Goal: Task Accomplishment & Management: Manage account settings

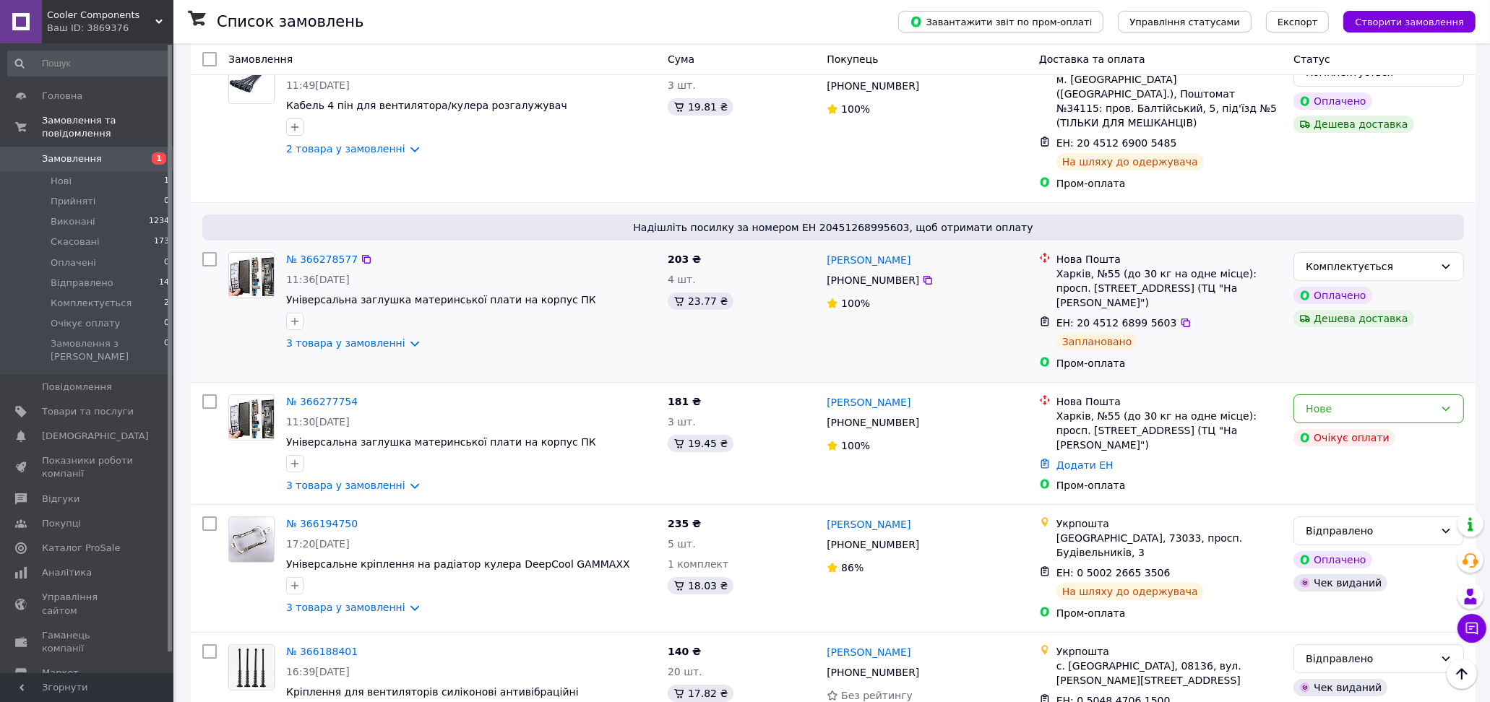
scroll to position [80, 0]
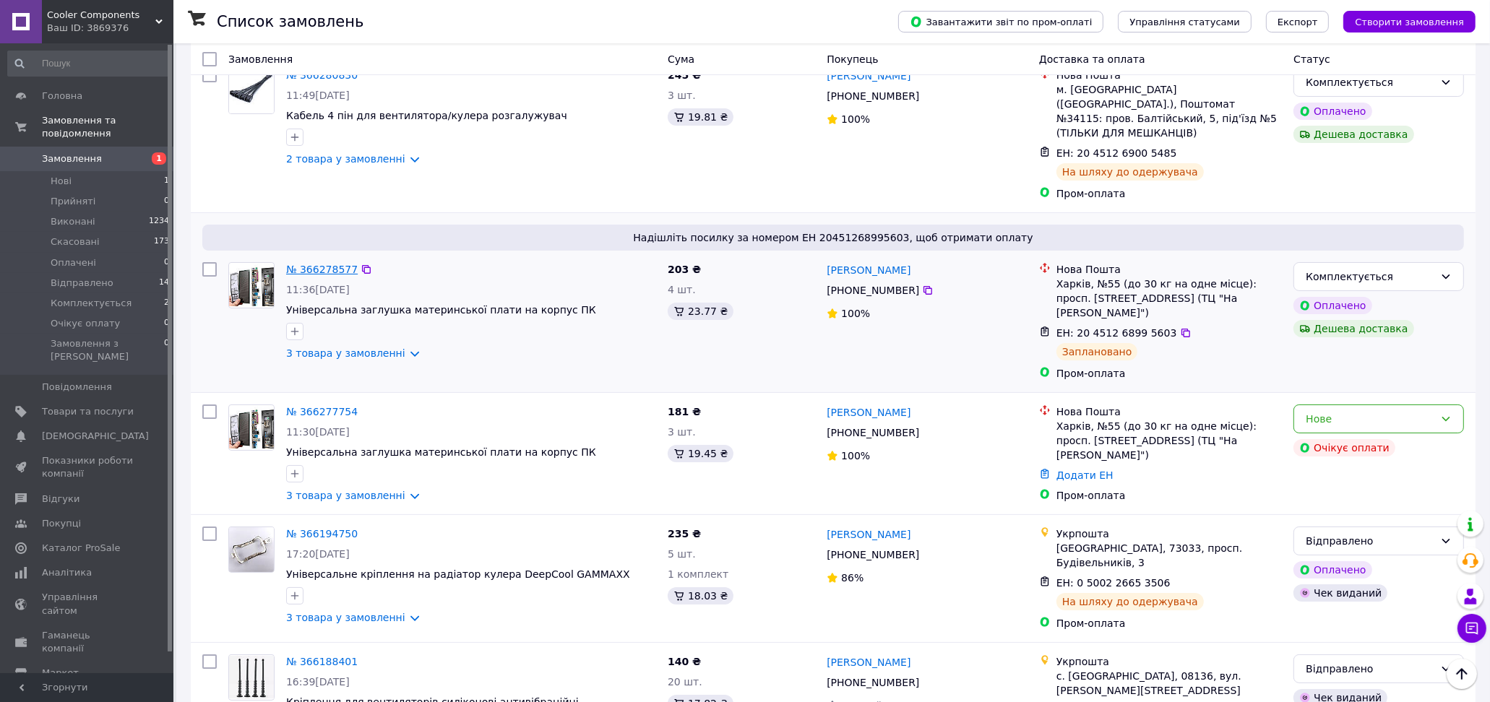
click at [329, 264] on link "№ 366278577" at bounding box center [322, 270] width 72 height 12
click at [324, 78] on link "№ 366280830" at bounding box center [322, 75] width 72 height 12
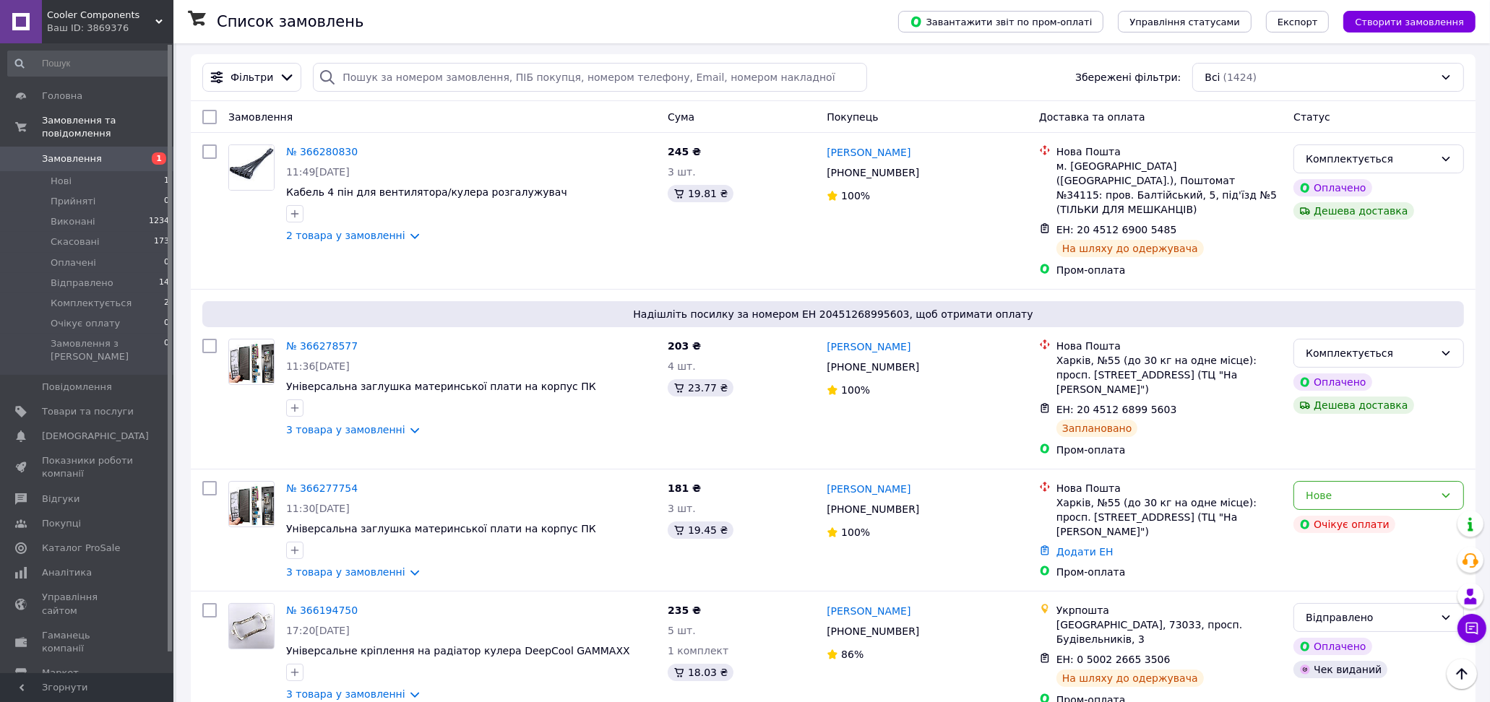
scroll to position [0, 0]
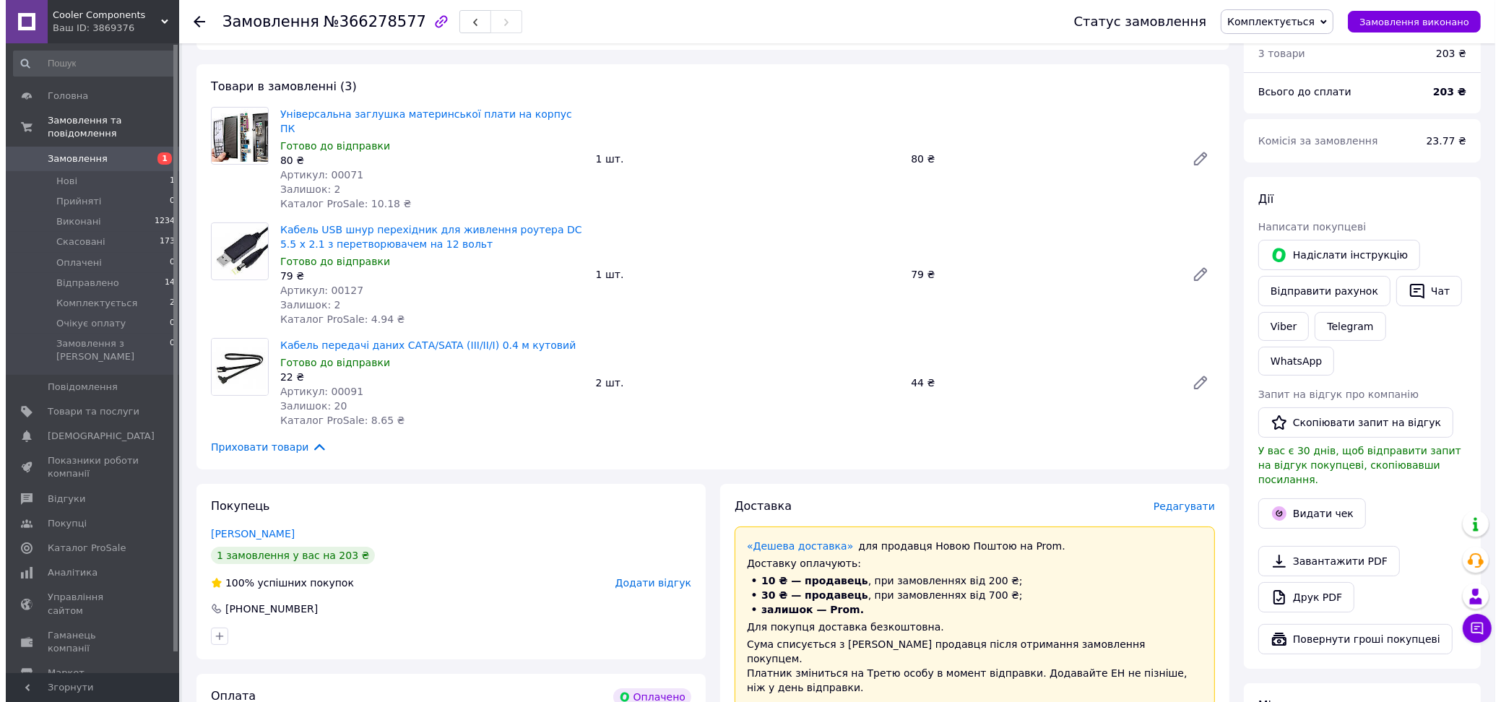
scroll to position [160, 0]
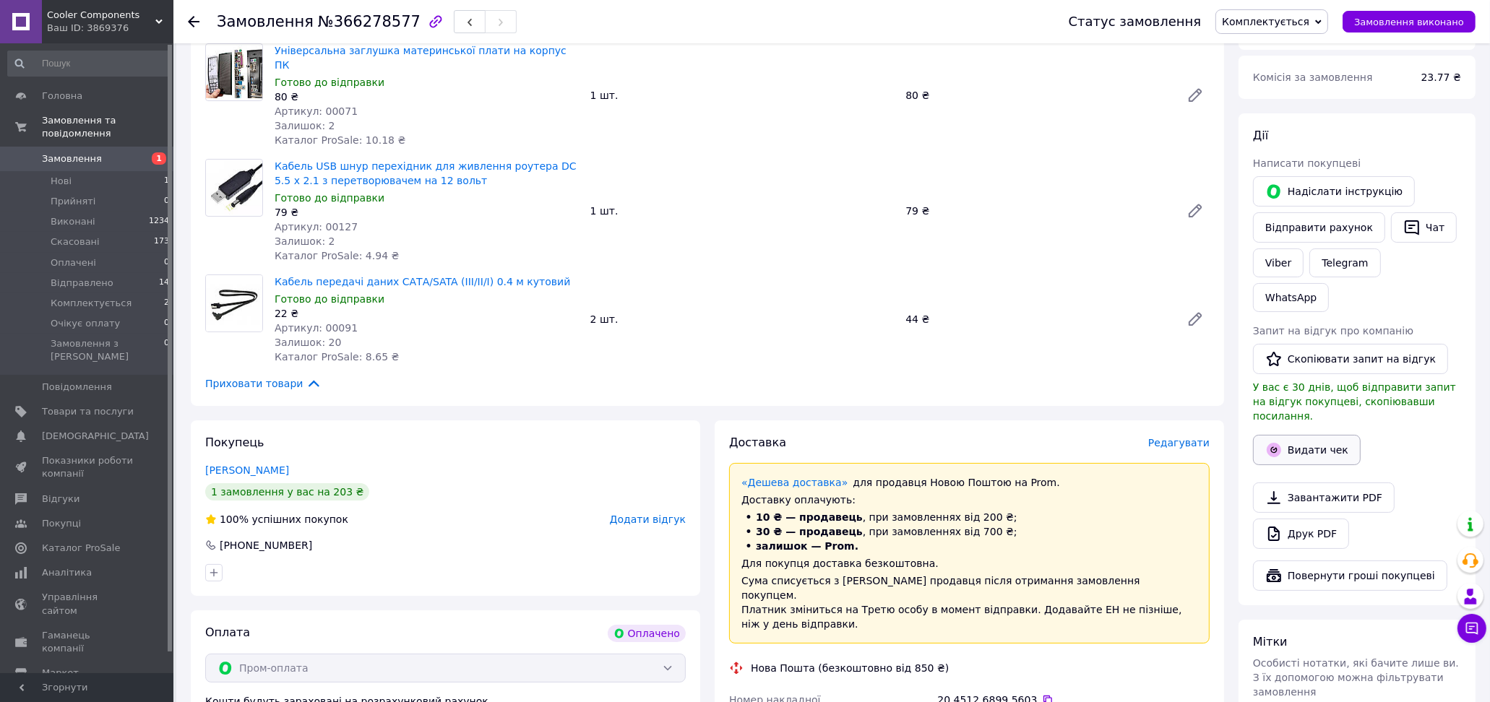
click at [1318, 435] on button "Видати чек" at bounding box center [1307, 450] width 108 height 30
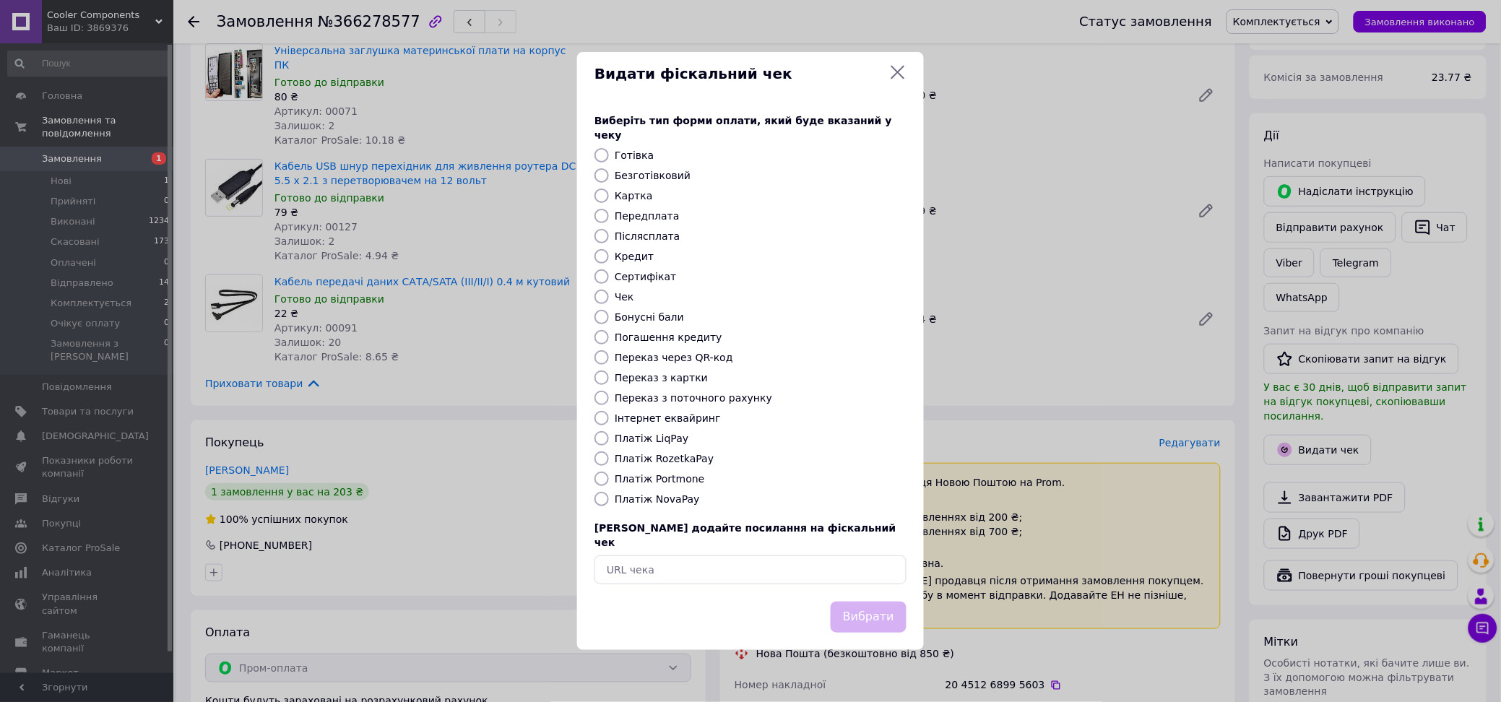
drag, startPoint x: 675, startPoint y: 463, endPoint x: 726, endPoint y: 510, distance: 69.0
click at [678, 461] on label "Платіж RozetkaPay" at bounding box center [664, 459] width 99 height 12
drag, startPoint x: 604, startPoint y: 459, endPoint x: 689, endPoint y: 516, distance: 102.6
click at [603, 459] on input "Платіж RozetkaPay" at bounding box center [602, 459] width 14 height 14
radio input "true"
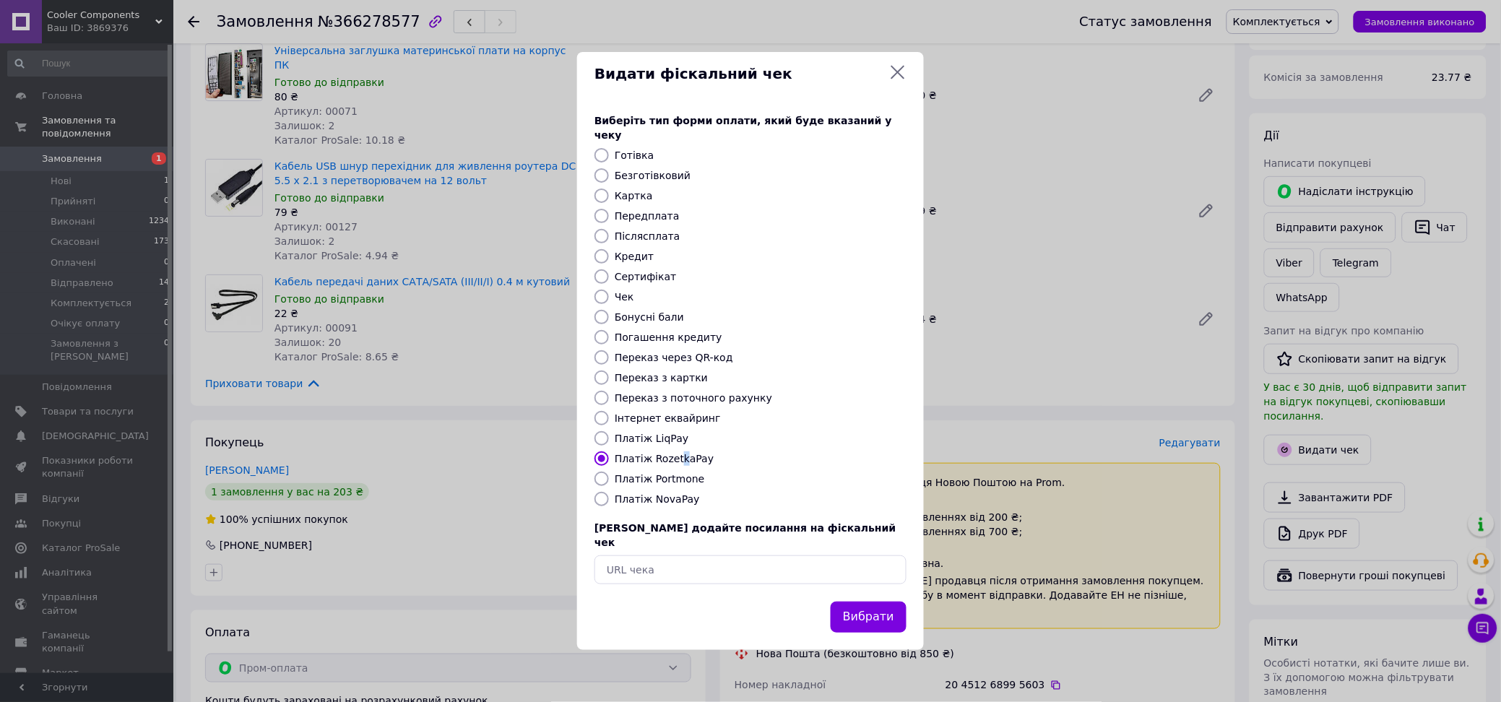
click at [858, 602] on button "Вибрати" at bounding box center [869, 617] width 76 height 31
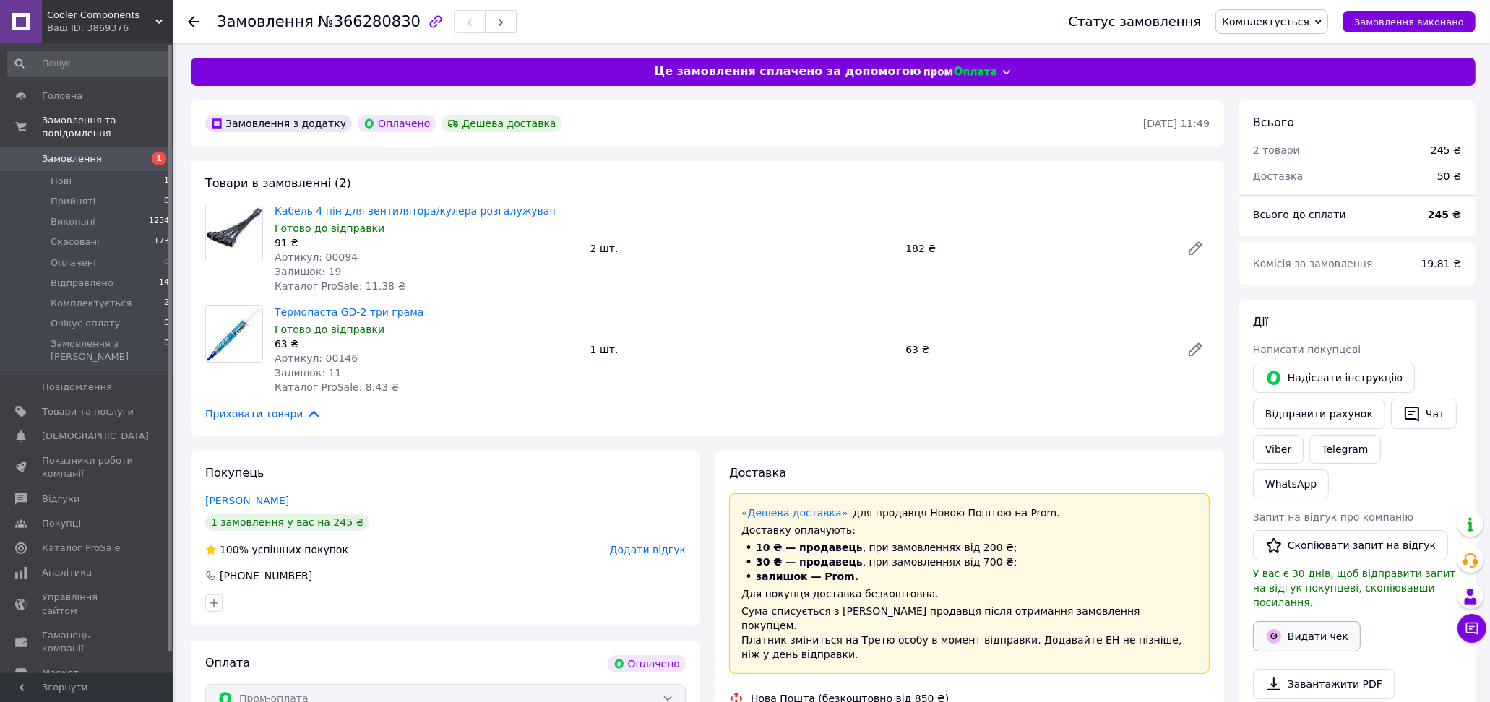
click at [1303, 621] on button "Видати чек" at bounding box center [1307, 636] width 108 height 30
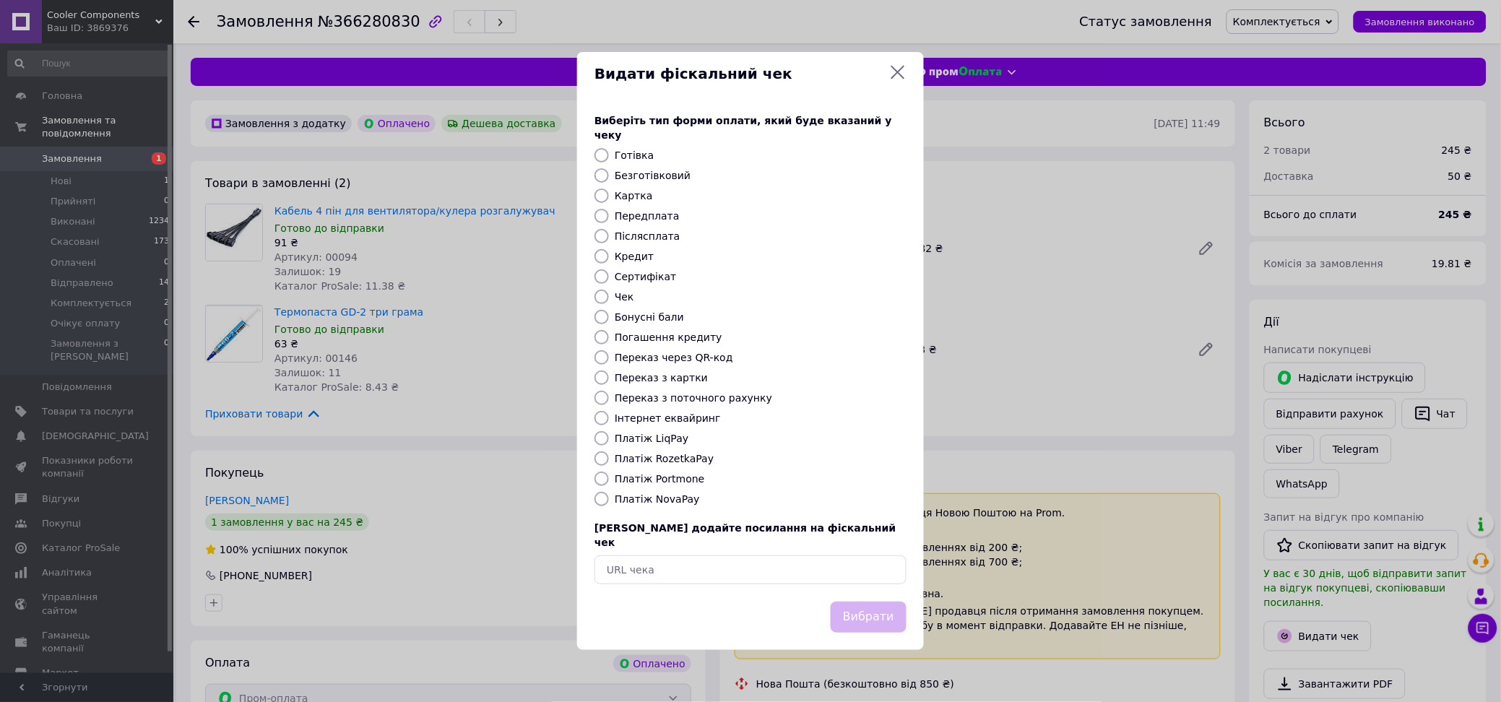
drag, startPoint x: 674, startPoint y: 459, endPoint x: 725, endPoint y: 503, distance: 67.6
click at [678, 459] on label "Платіж RozetkaPay" at bounding box center [664, 459] width 99 height 12
click at [601, 462] on input "Платіж RozetkaPay" at bounding box center [602, 459] width 14 height 14
radio input "true"
click at [872, 602] on button "Вибрати" at bounding box center [869, 617] width 76 height 31
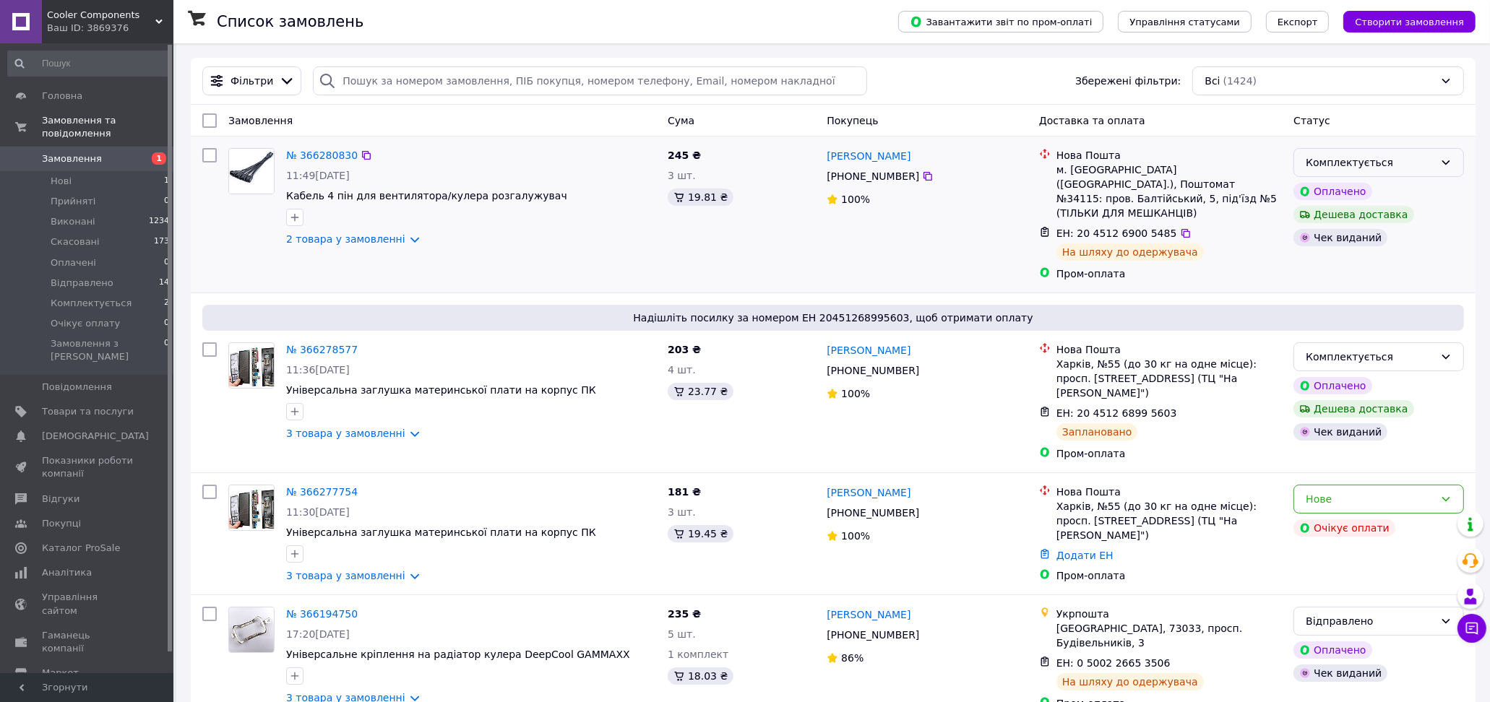
click at [1445, 167] on icon at bounding box center [1446, 163] width 12 height 12
click at [1355, 298] on li "Відправлено" at bounding box center [1378, 299] width 169 height 26
click at [1443, 351] on icon at bounding box center [1446, 357] width 12 height 12
click at [1356, 477] on ul "Прийнято Виконано Скасовано Оплачено Відправлено Очікує оплату" at bounding box center [1378, 424] width 169 height 124
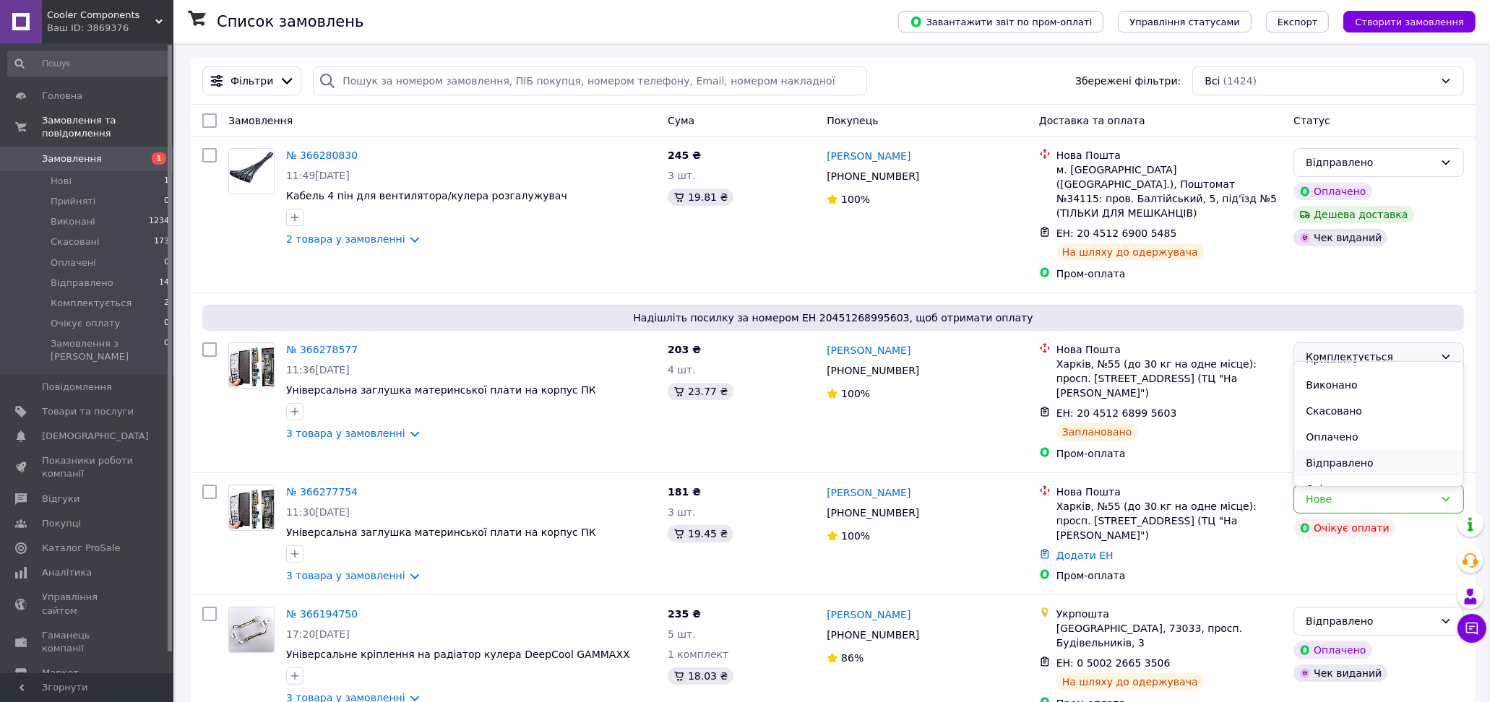
click at [1345, 459] on li "Відправлено" at bounding box center [1378, 463] width 169 height 26
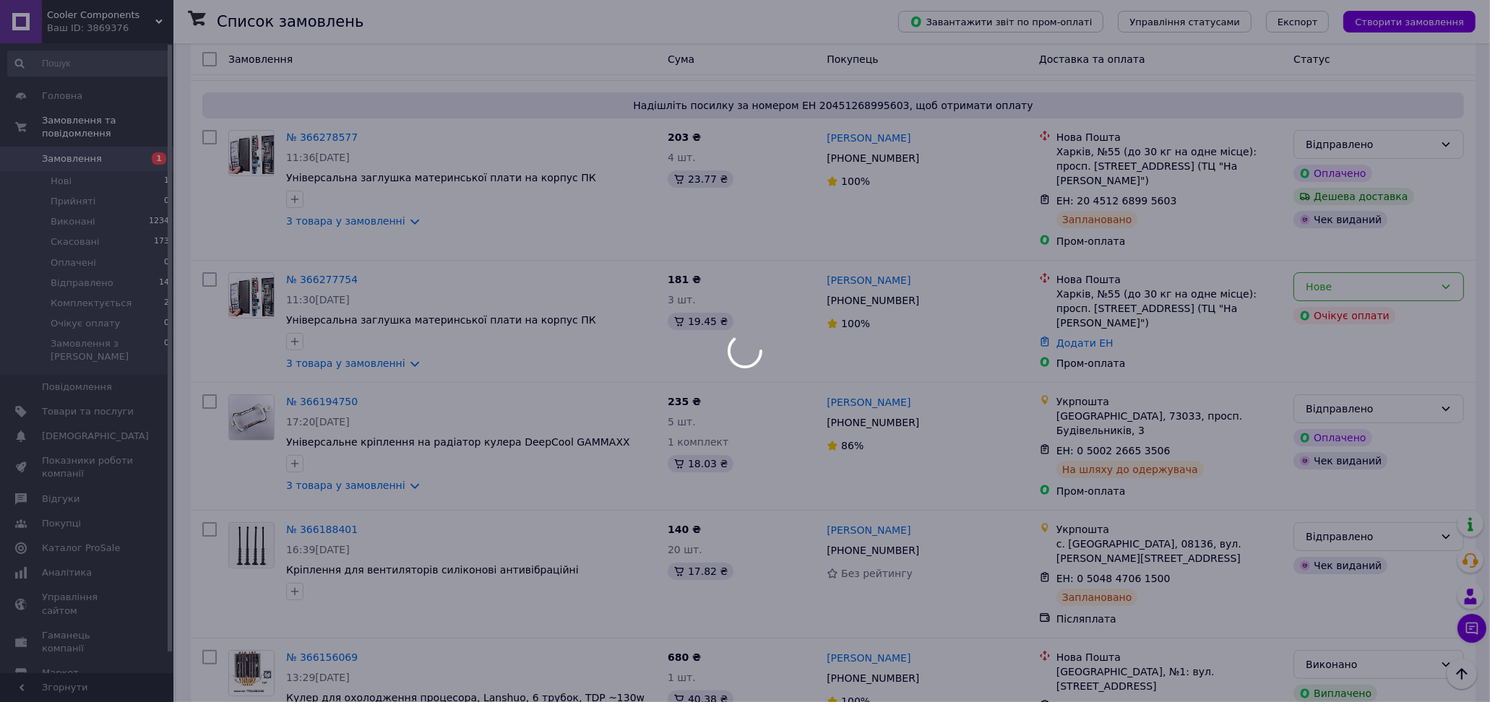
scroll to position [0, 0]
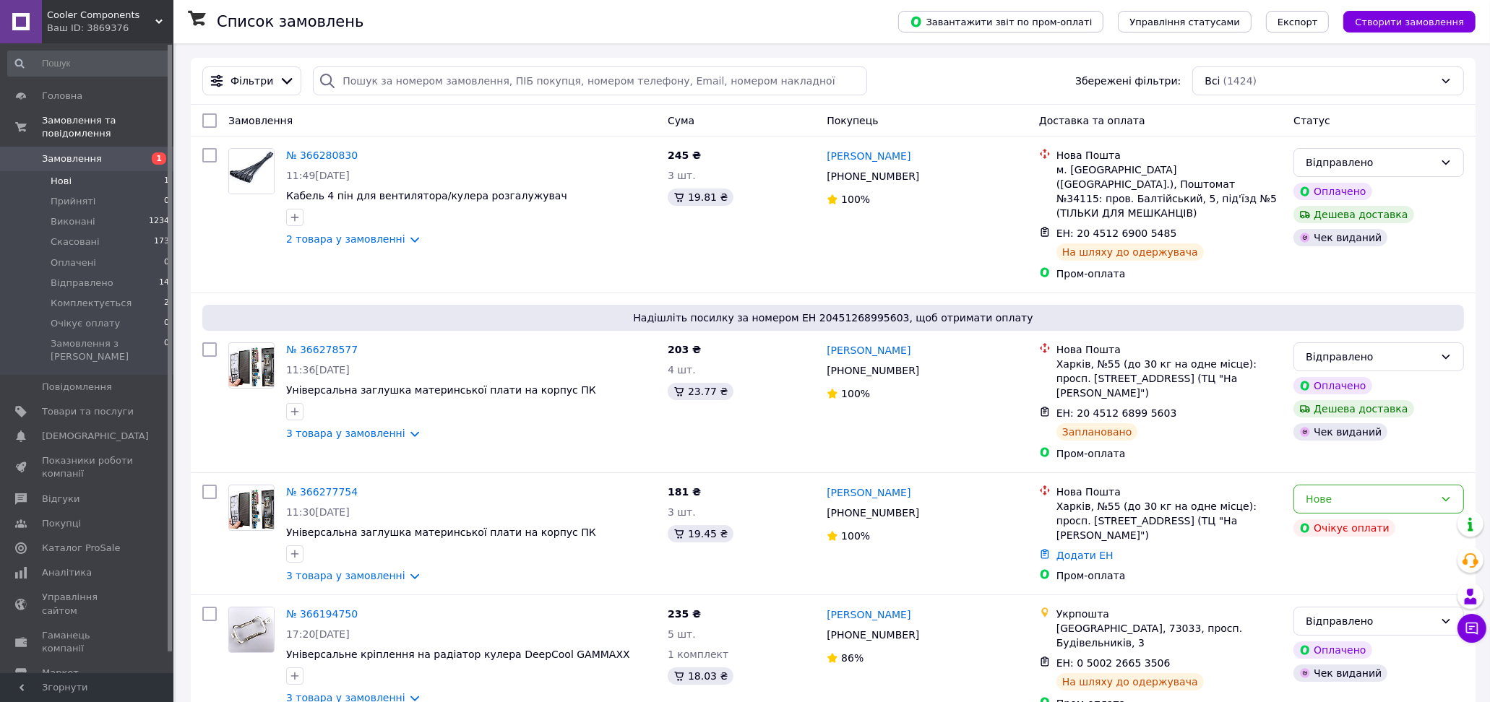
click at [70, 171] on li "Нові 1" at bounding box center [89, 181] width 178 height 20
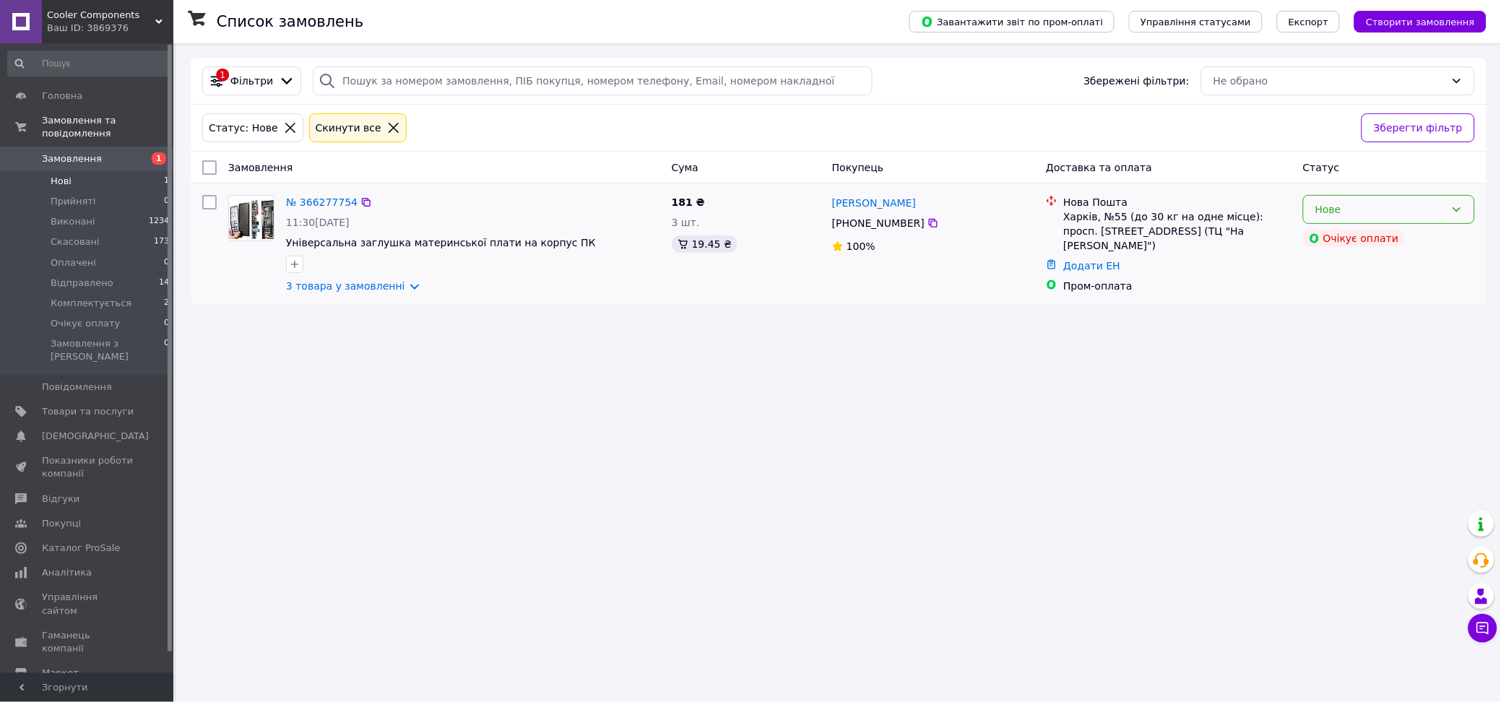
click at [1454, 210] on icon at bounding box center [1458, 209] width 8 height 4
click at [1413, 297] on li "Скасовано" at bounding box center [1390, 294] width 170 height 26
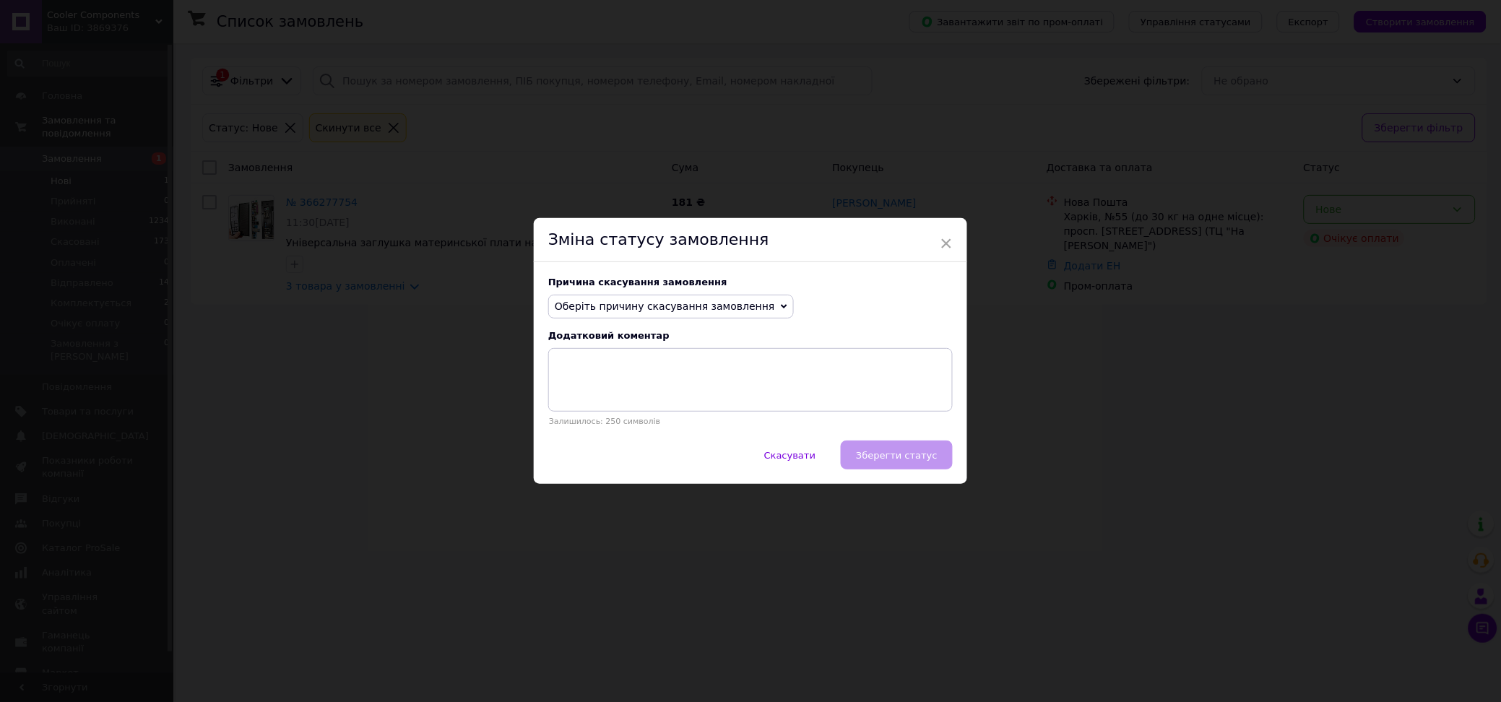
click at [760, 308] on span "Оберіть причину скасування замовлення" at bounding box center [671, 307] width 246 height 25
click at [696, 371] on li "Оплата не надійшла" at bounding box center [671, 376] width 244 height 20
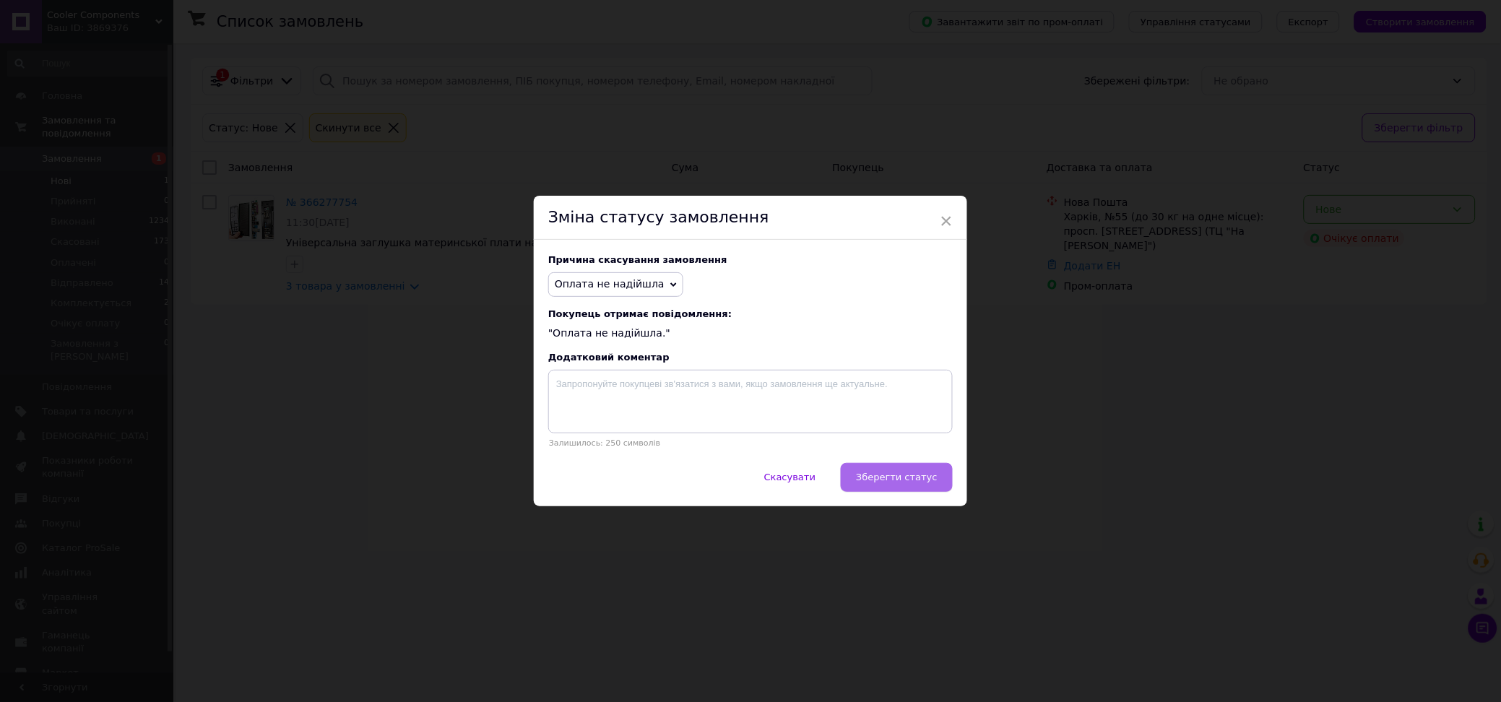
click at [898, 480] on span "Зберегти статус" at bounding box center [897, 477] width 82 height 11
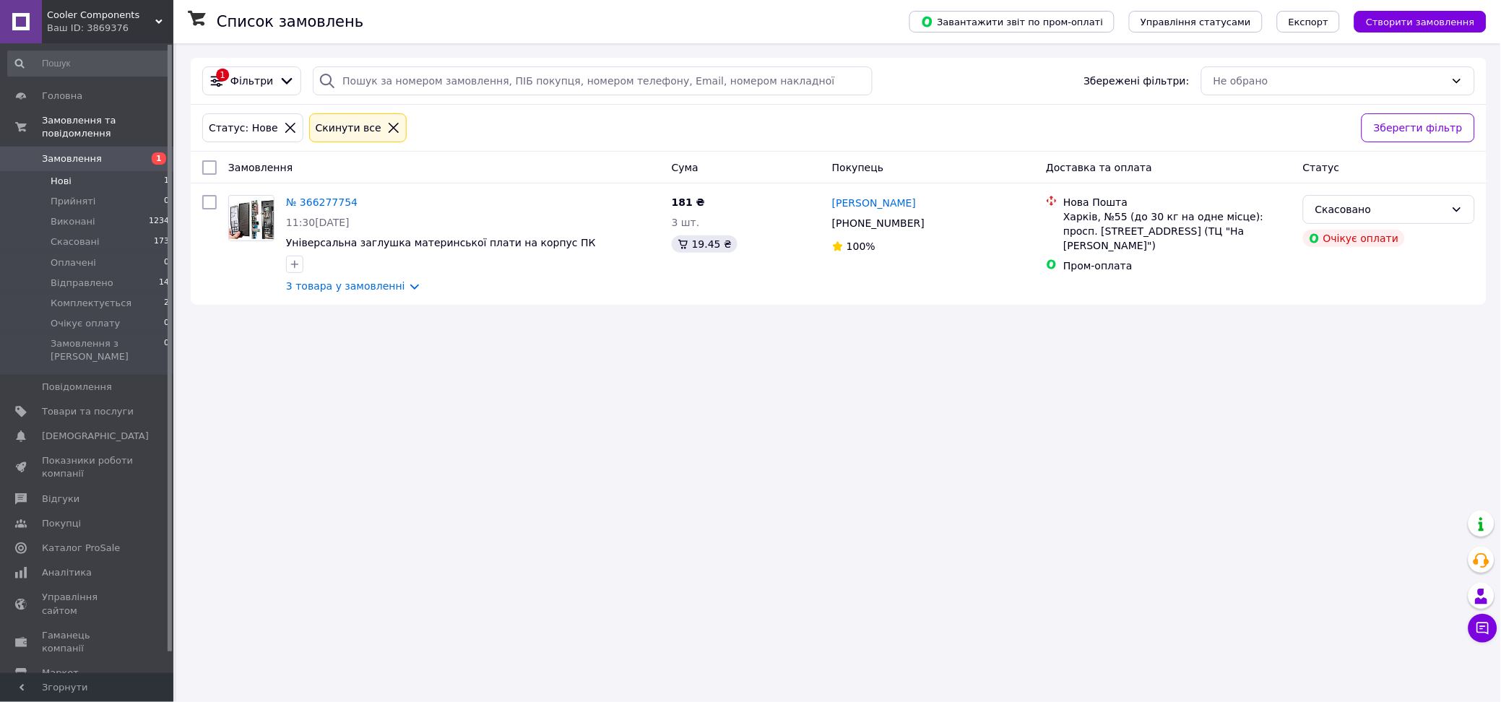
click at [387, 130] on icon at bounding box center [393, 127] width 13 height 13
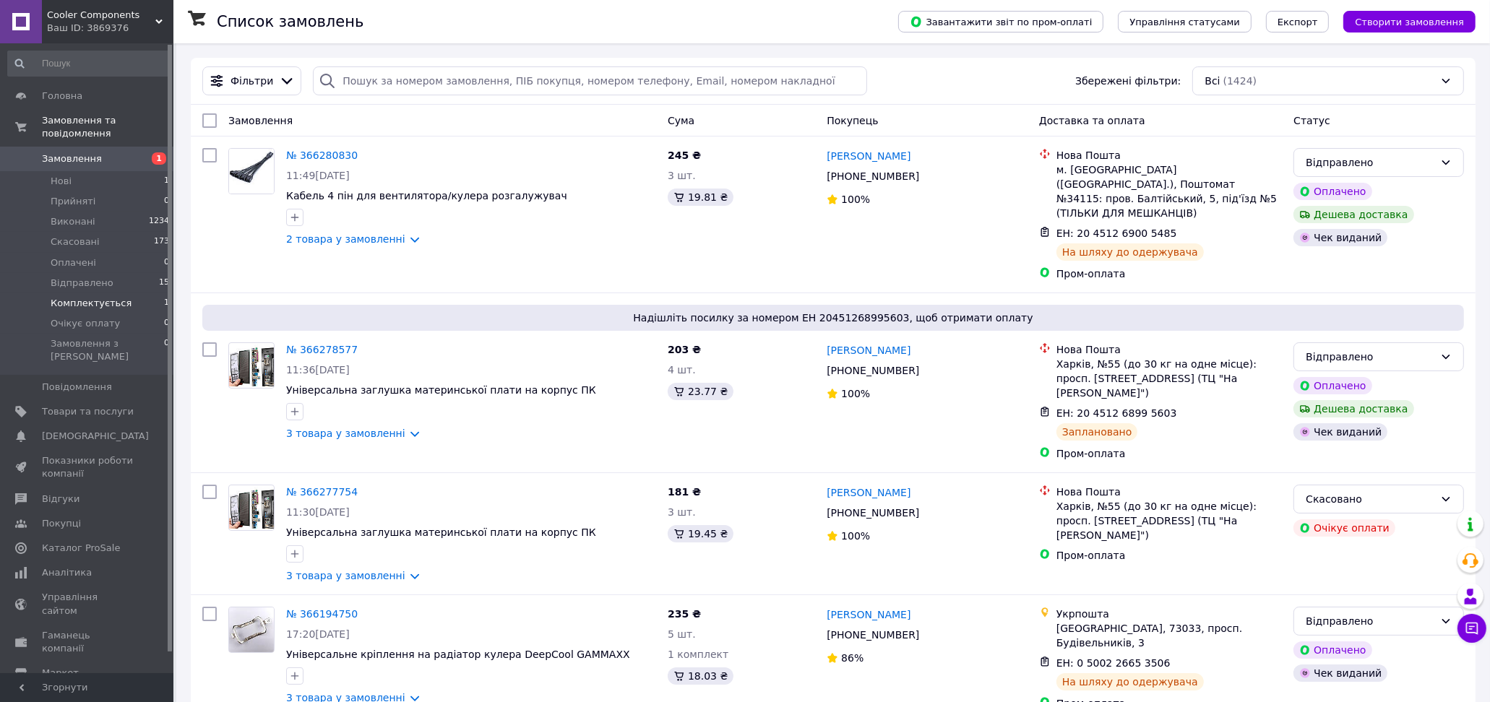
click at [105, 297] on span "Комплектується" at bounding box center [91, 303] width 81 height 13
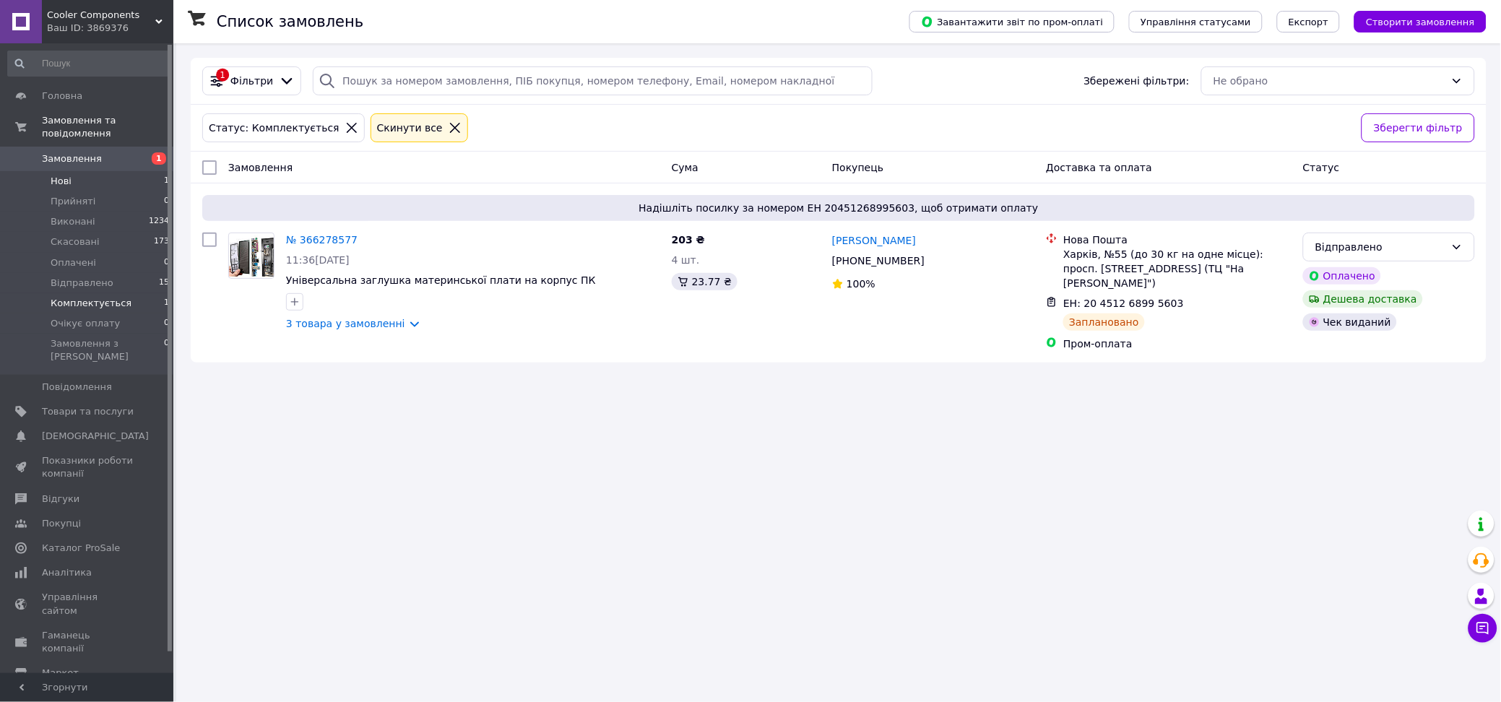
click at [79, 171] on li "Нові 1" at bounding box center [89, 181] width 178 height 20
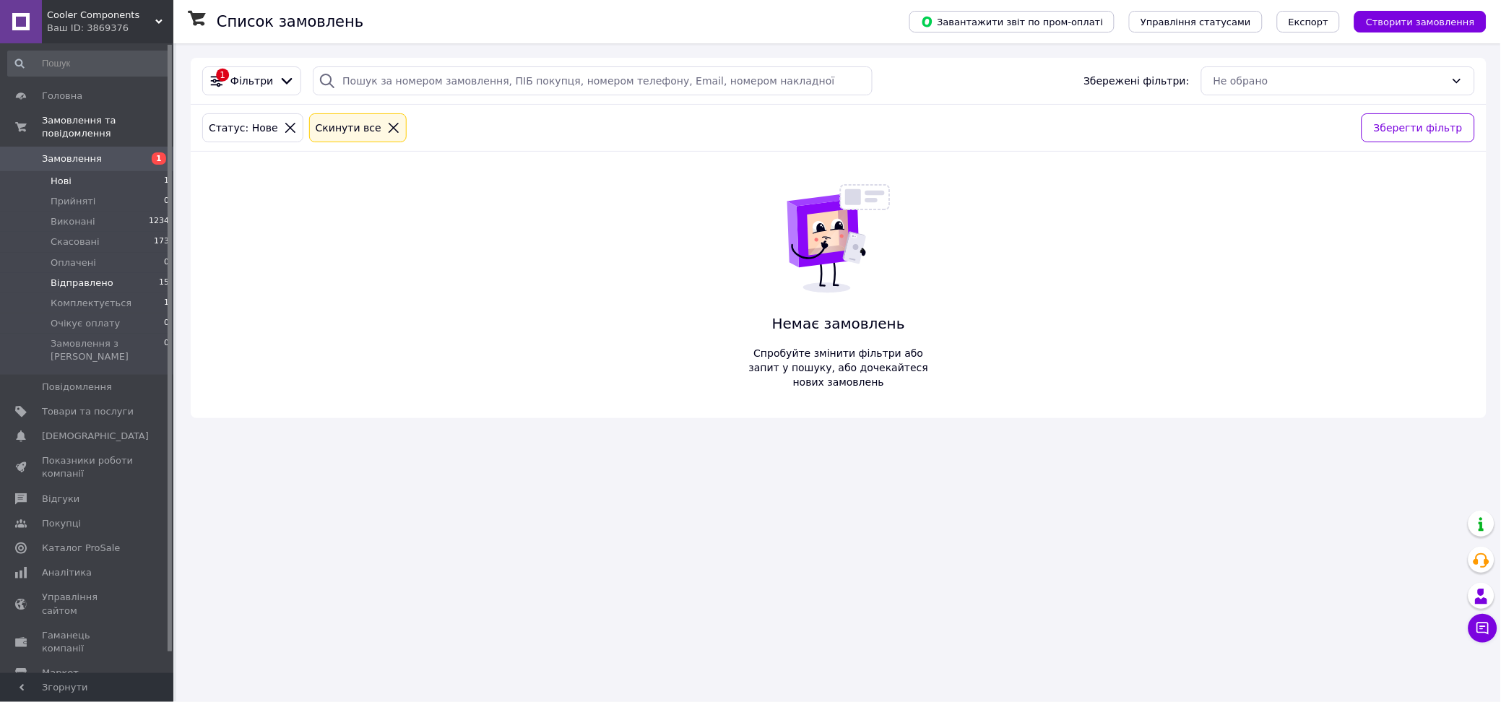
click at [90, 277] on span "Відправлено" at bounding box center [82, 283] width 63 height 13
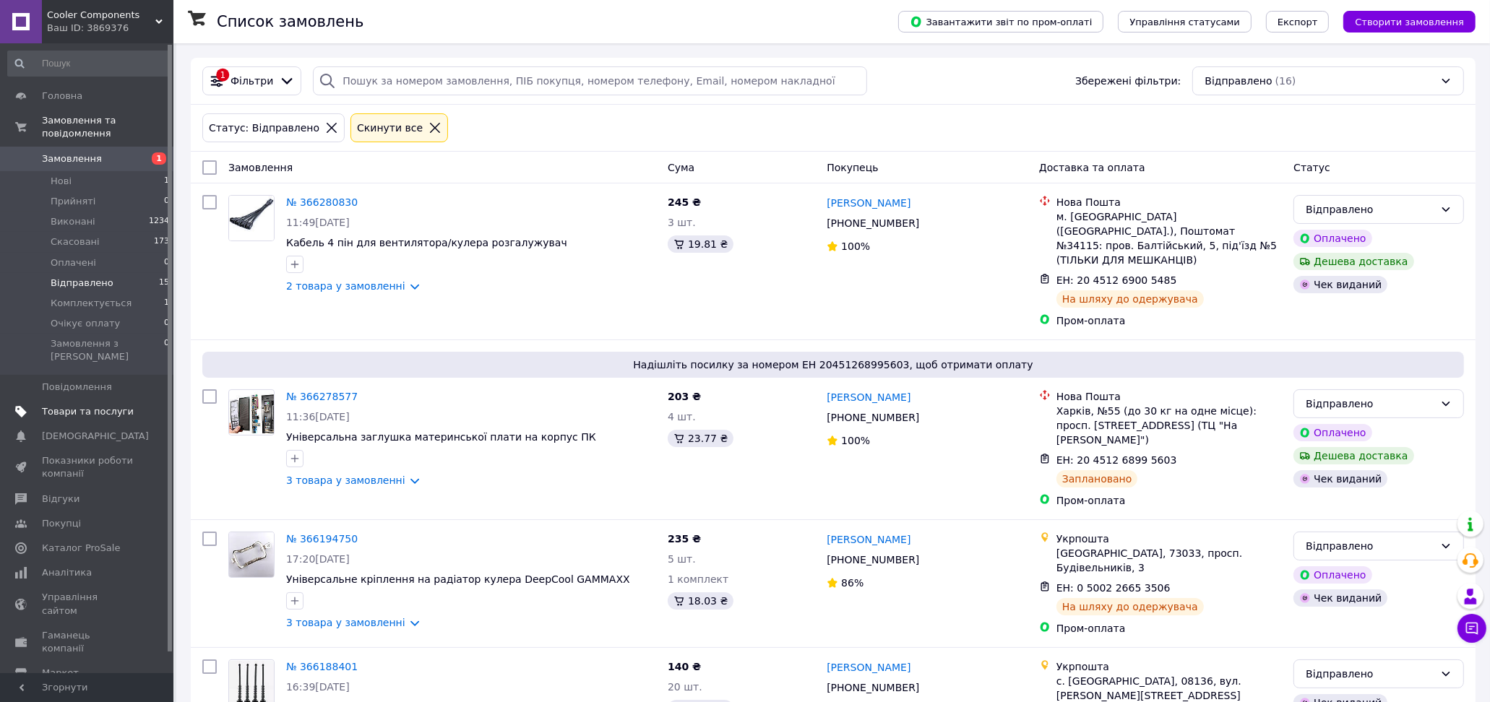
click at [105, 405] on span "Товари та послуги" at bounding box center [88, 411] width 92 height 13
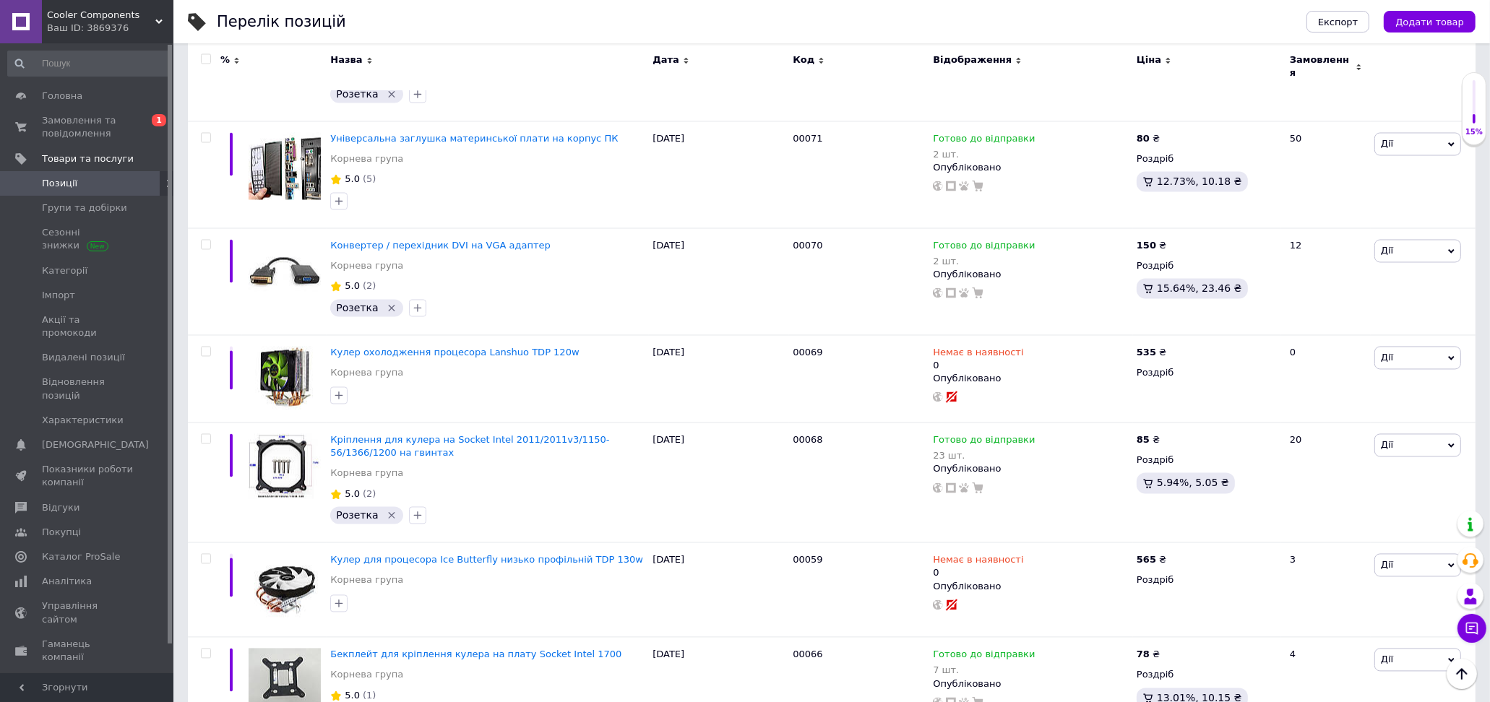
scroll to position [10506, 0]
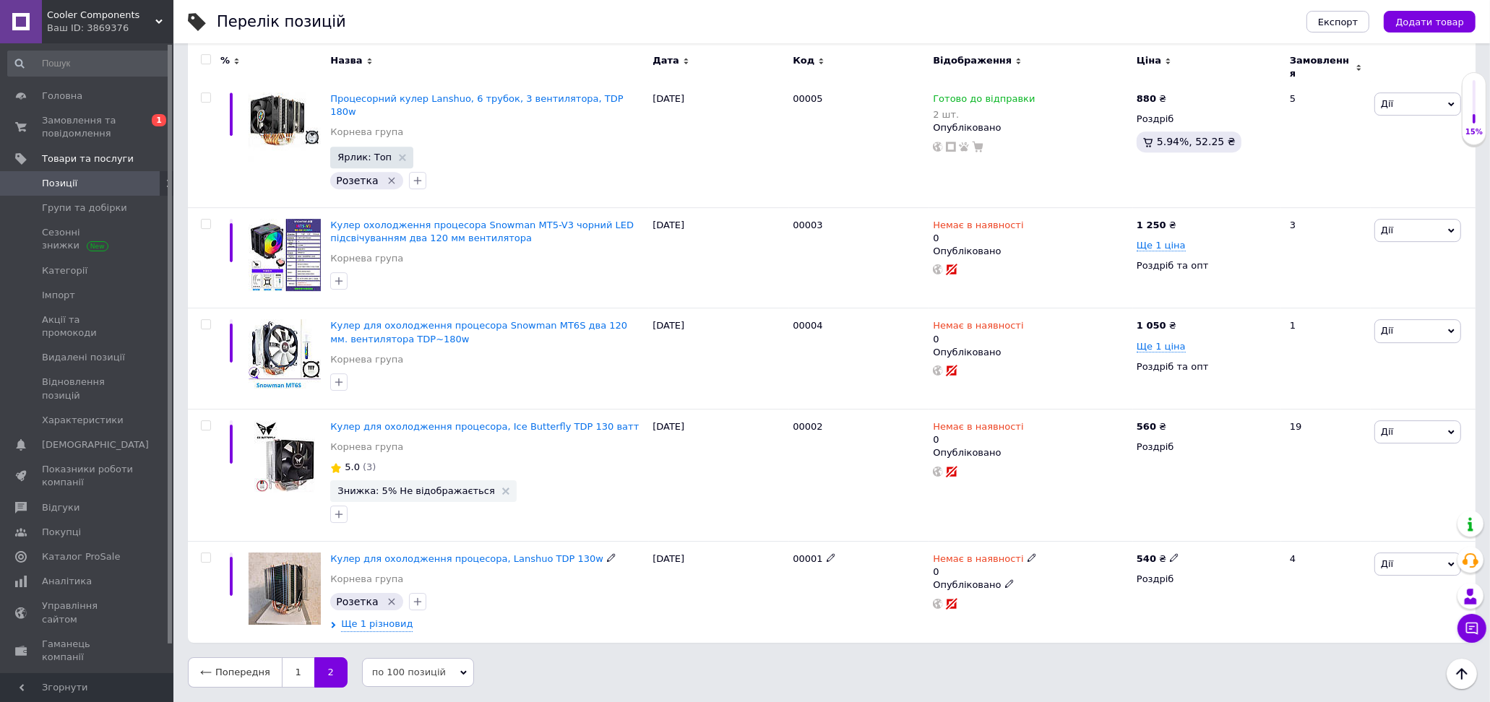
scroll to position [5581, 0]
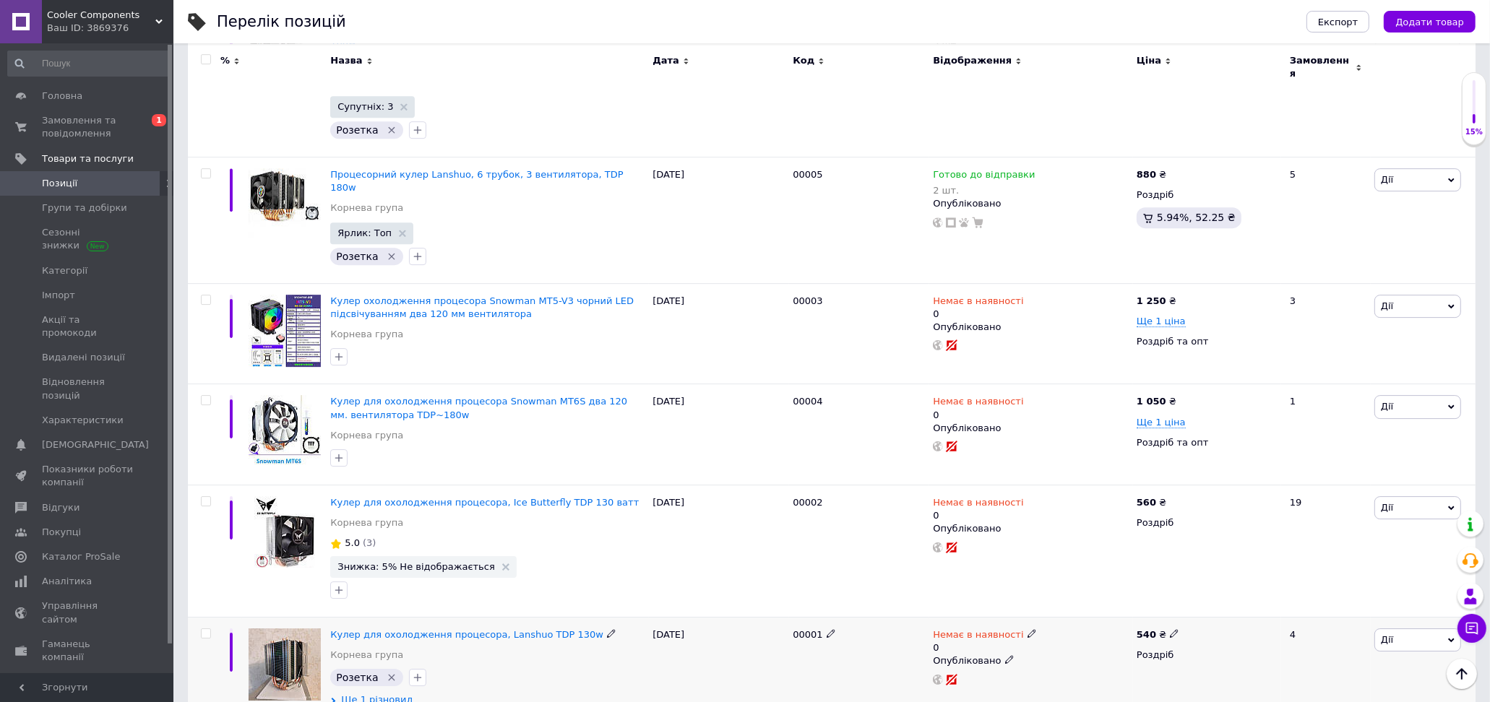
click at [1170, 629] on icon at bounding box center [1174, 633] width 9 height 9
type input "550"
click at [1089, 636] on div "Немає в наявності 0 Опубліковано" at bounding box center [1031, 668] width 204 height 101
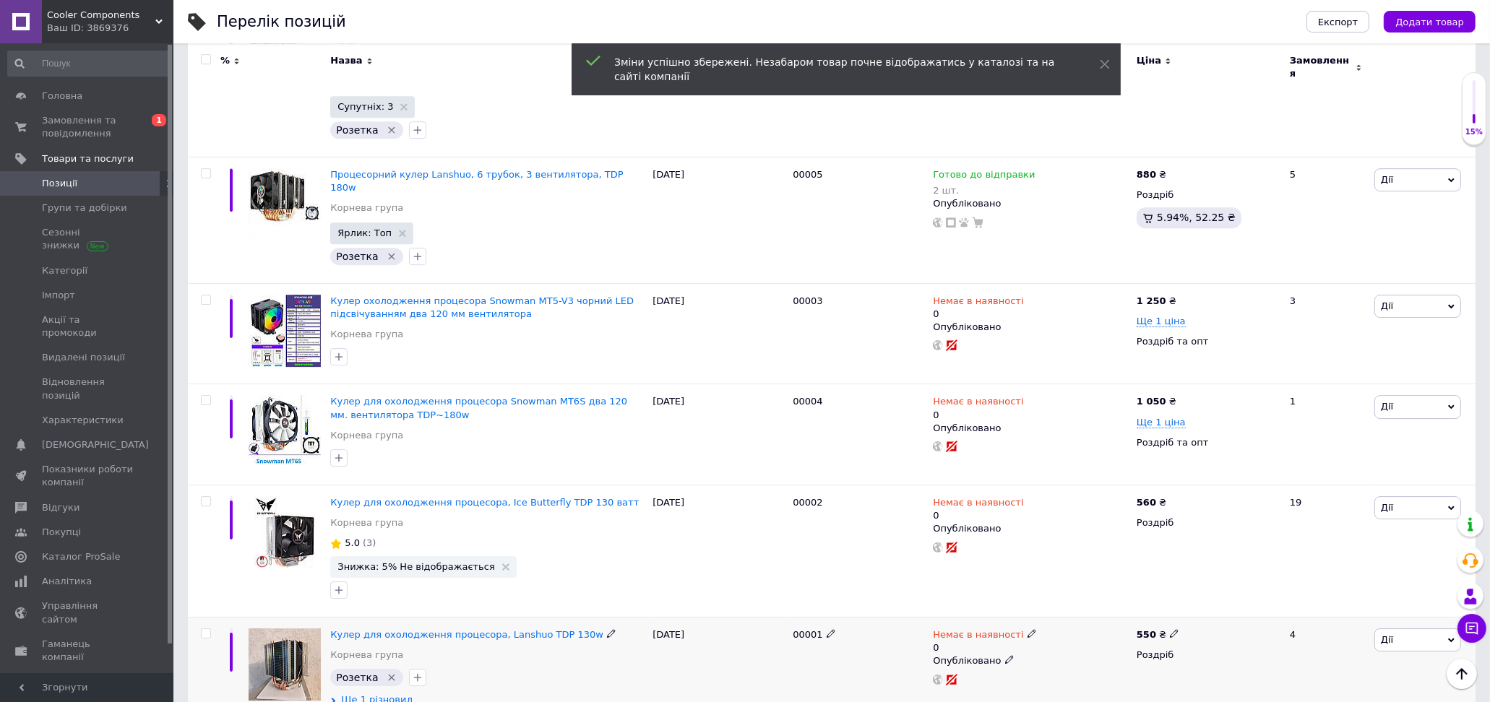
click at [1027, 629] on icon at bounding box center [1031, 633] width 9 height 9
click at [1092, 683] on li "Готово до відправки" at bounding box center [1106, 693] width 137 height 20
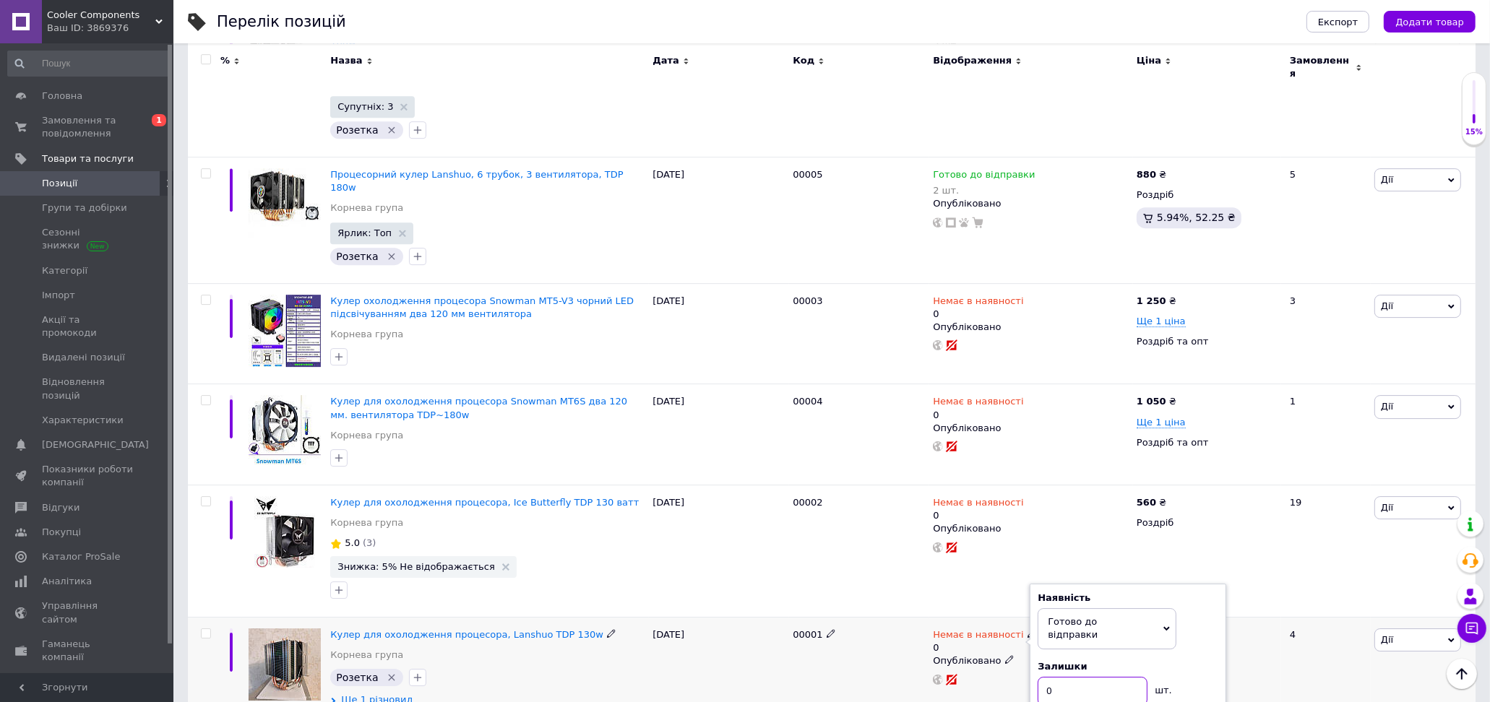
drag, startPoint x: 1077, startPoint y: 608, endPoint x: 1042, endPoint y: 605, distance: 34.7
click at [1042, 677] on input "0" at bounding box center [1092, 691] width 110 height 29
type input "4"
click at [1264, 618] on div "550 ₴ Роздріб" at bounding box center [1207, 668] width 148 height 101
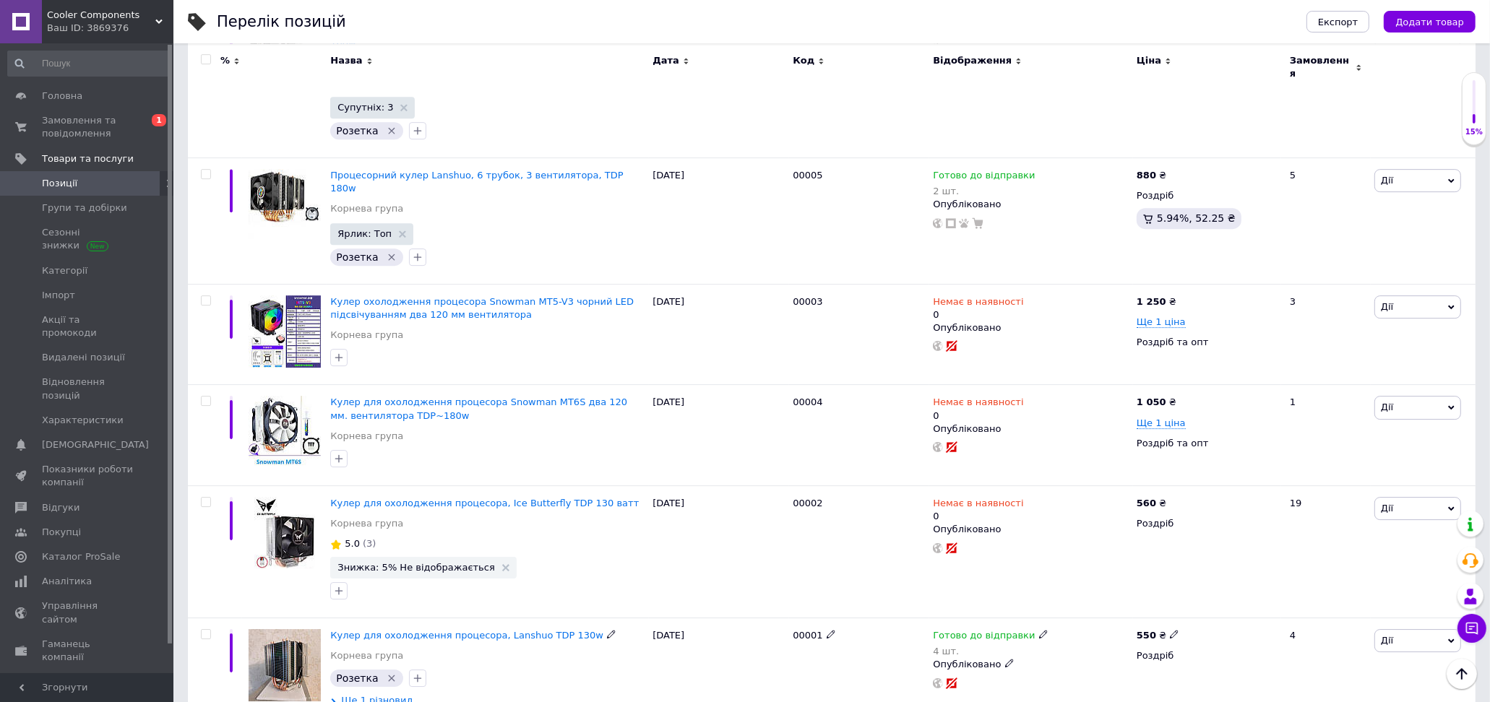
click at [380, 694] on span "Ще 1 різновид" at bounding box center [377, 700] width 72 height 13
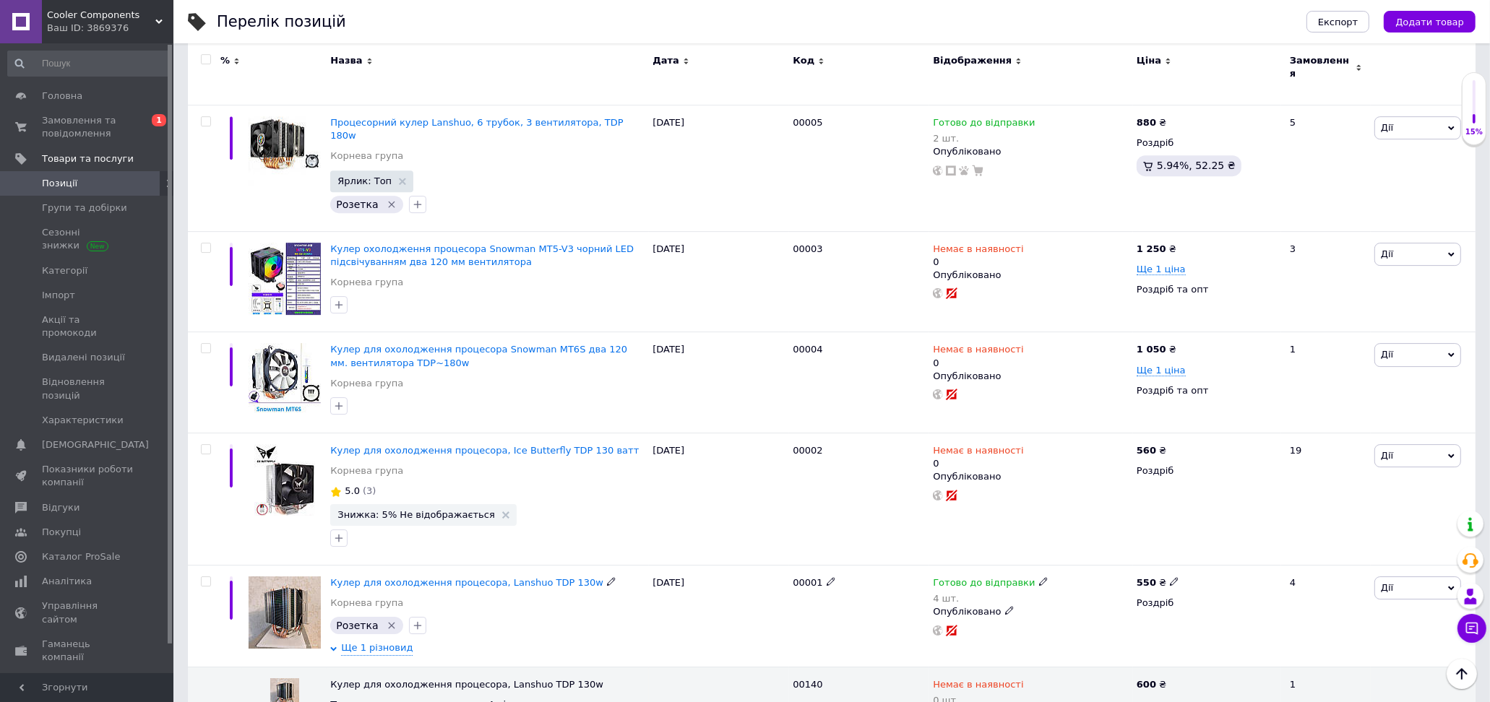
scroll to position [5637, 0]
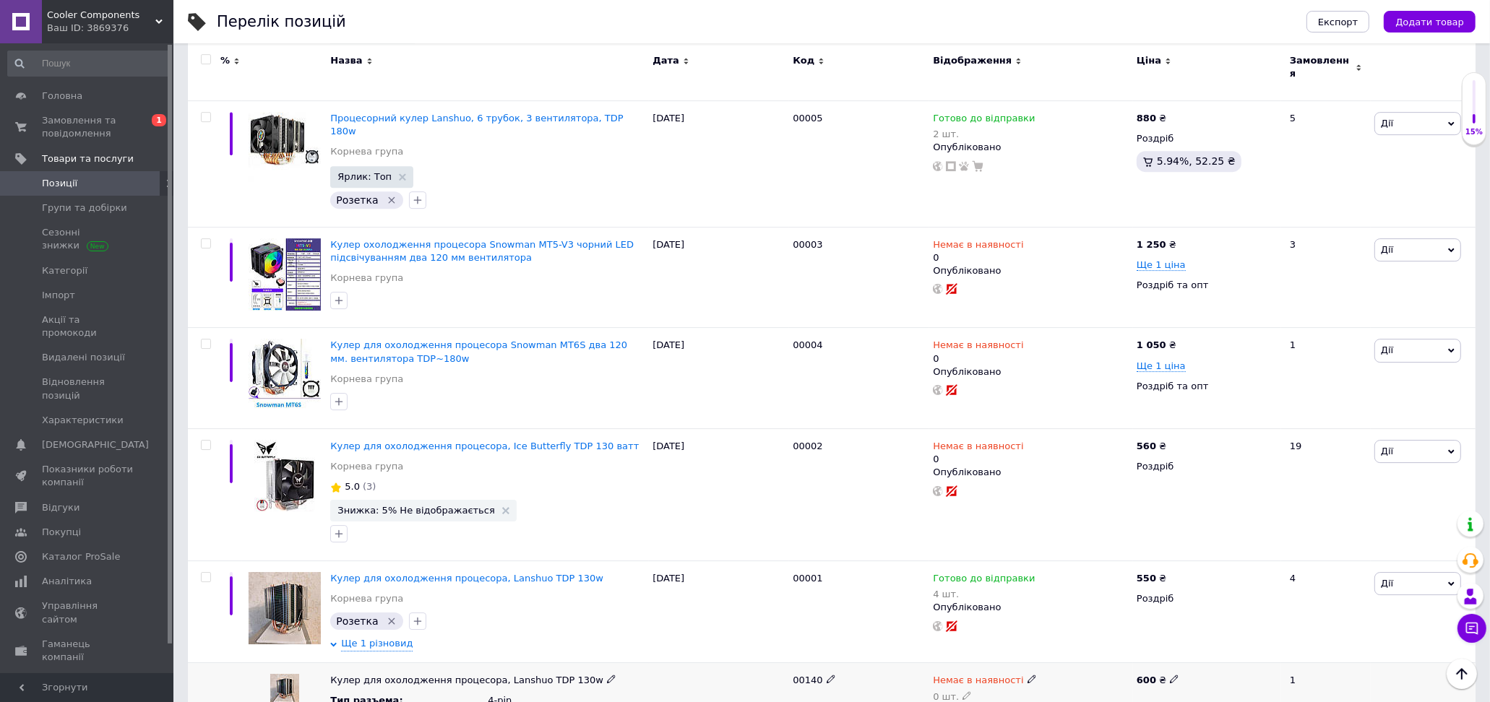
click at [1027, 675] on icon at bounding box center [1031, 679] width 9 height 9
click at [962, 691] on icon at bounding box center [966, 695] width 9 height 9
drag, startPoint x: 933, startPoint y: 625, endPoint x: 916, endPoint y: 626, distance: 17.4
click at [916, 662] on div "Кулер для охолодження процесора, Lanshuo TDP 130w Тип разъема : 4-pin 00140 Гот…" at bounding box center [831, 696] width 1287 height 68
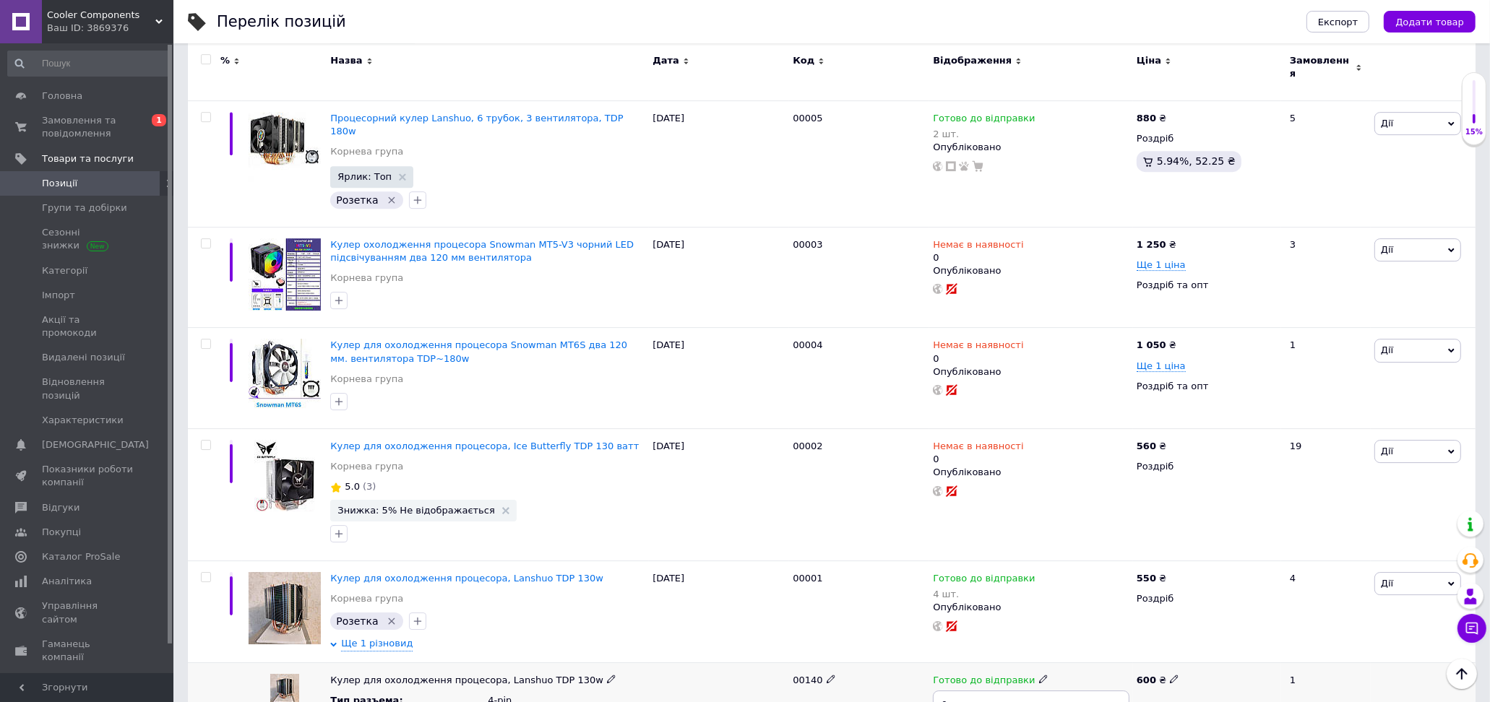
type input "2"
click at [1241, 662] on div "600 ₴" at bounding box center [1207, 690] width 148 height 56
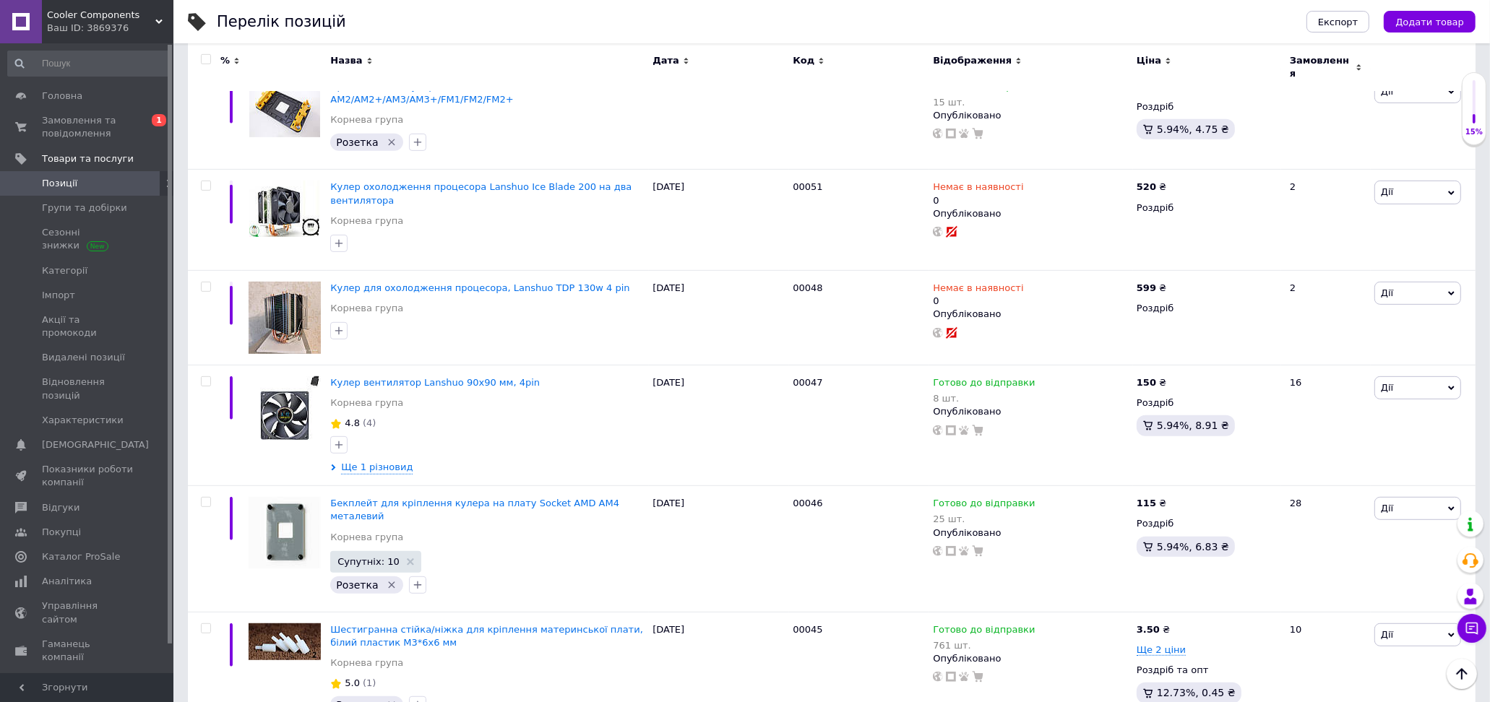
scroll to position [821, 0]
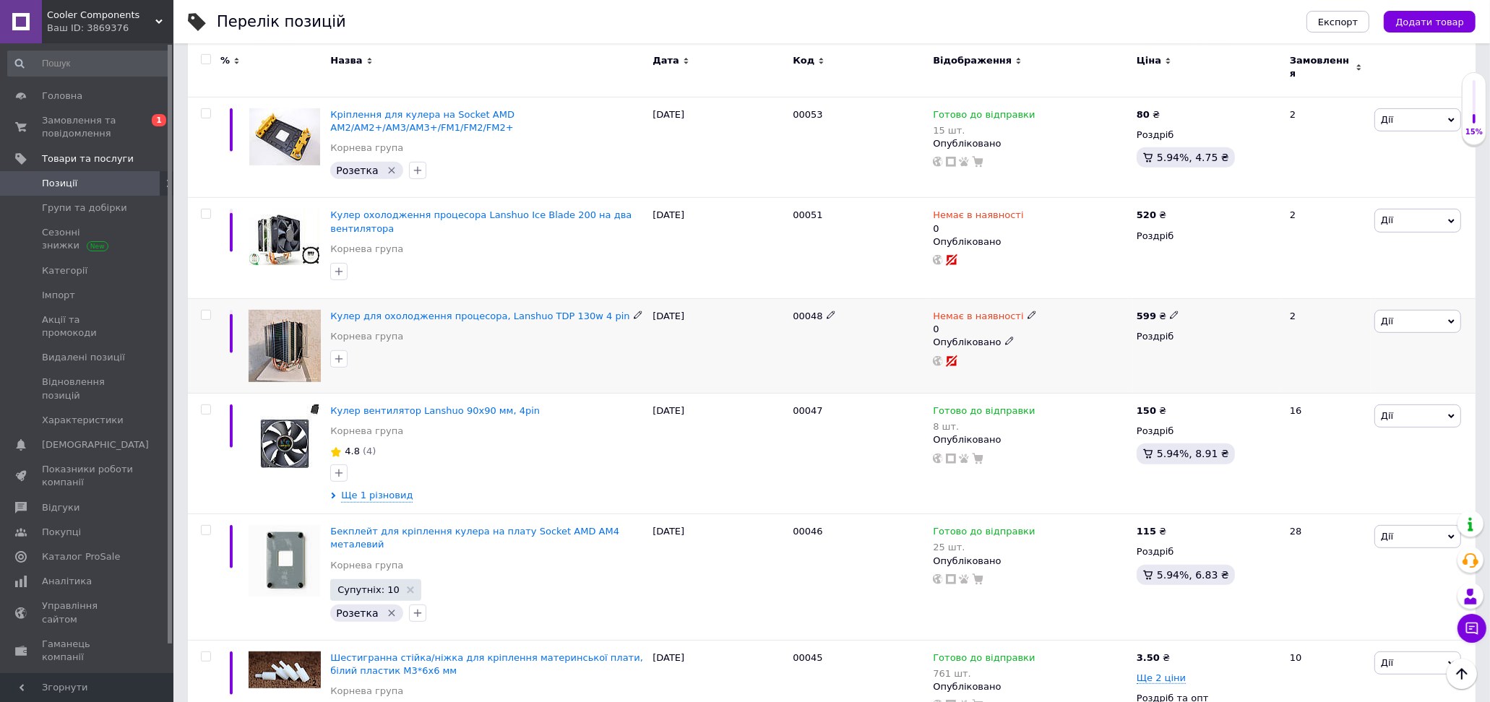
click at [1171, 311] on icon at bounding box center [1174, 315] width 9 height 9
drag, startPoint x: 1214, startPoint y: 284, endPoint x: 1194, endPoint y: 284, distance: 19.5
click at [1194, 285] on input "599" at bounding box center [1241, 299] width 110 height 29
type input "600"
click at [1410, 337] on div "[PERSON_NAME] Підняти на початок групи Копіювати Знижка Подарунок Супутні Прихо…" at bounding box center [1422, 346] width 105 height 95
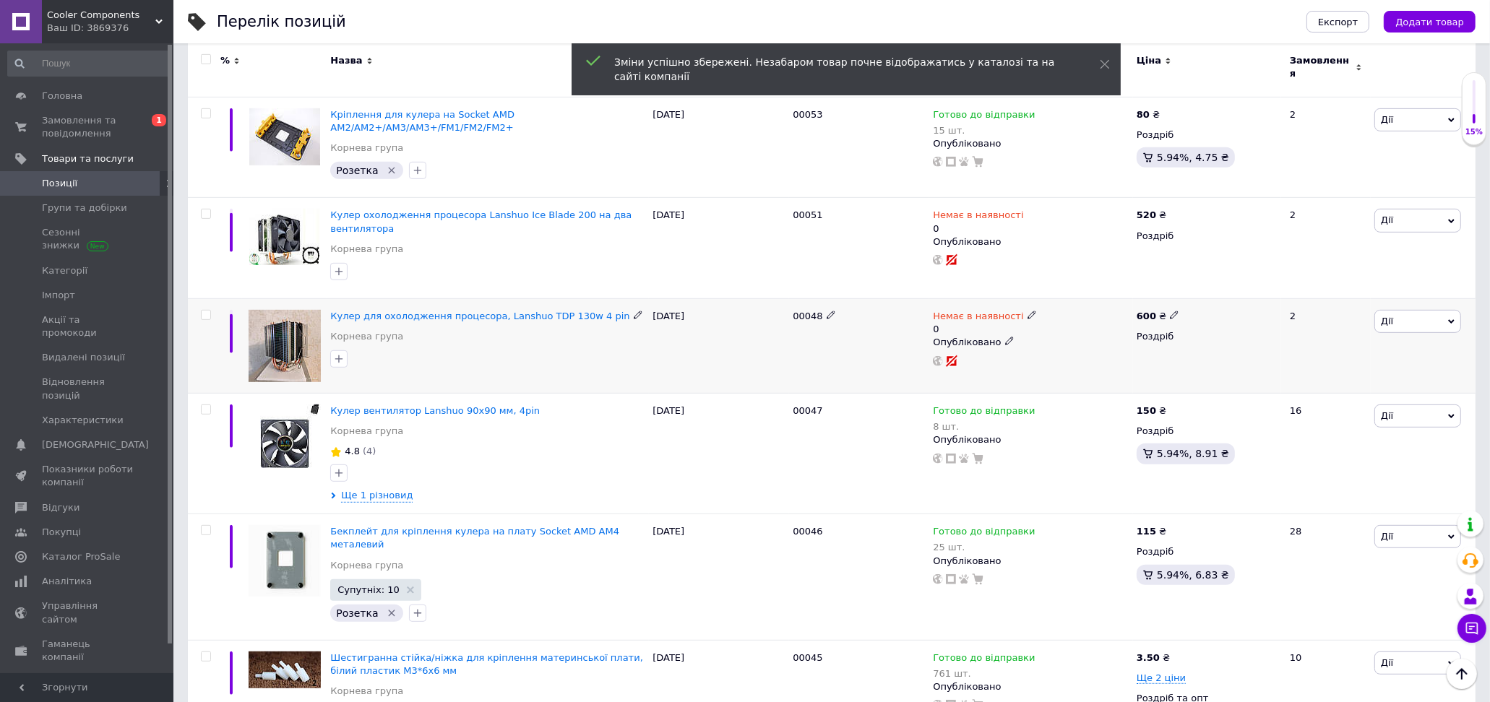
click at [1027, 311] on icon at bounding box center [1031, 315] width 9 height 9
click at [1064, 364] on li "Готово до відправки" at bounding box center [1106, 374] width 137 height 20
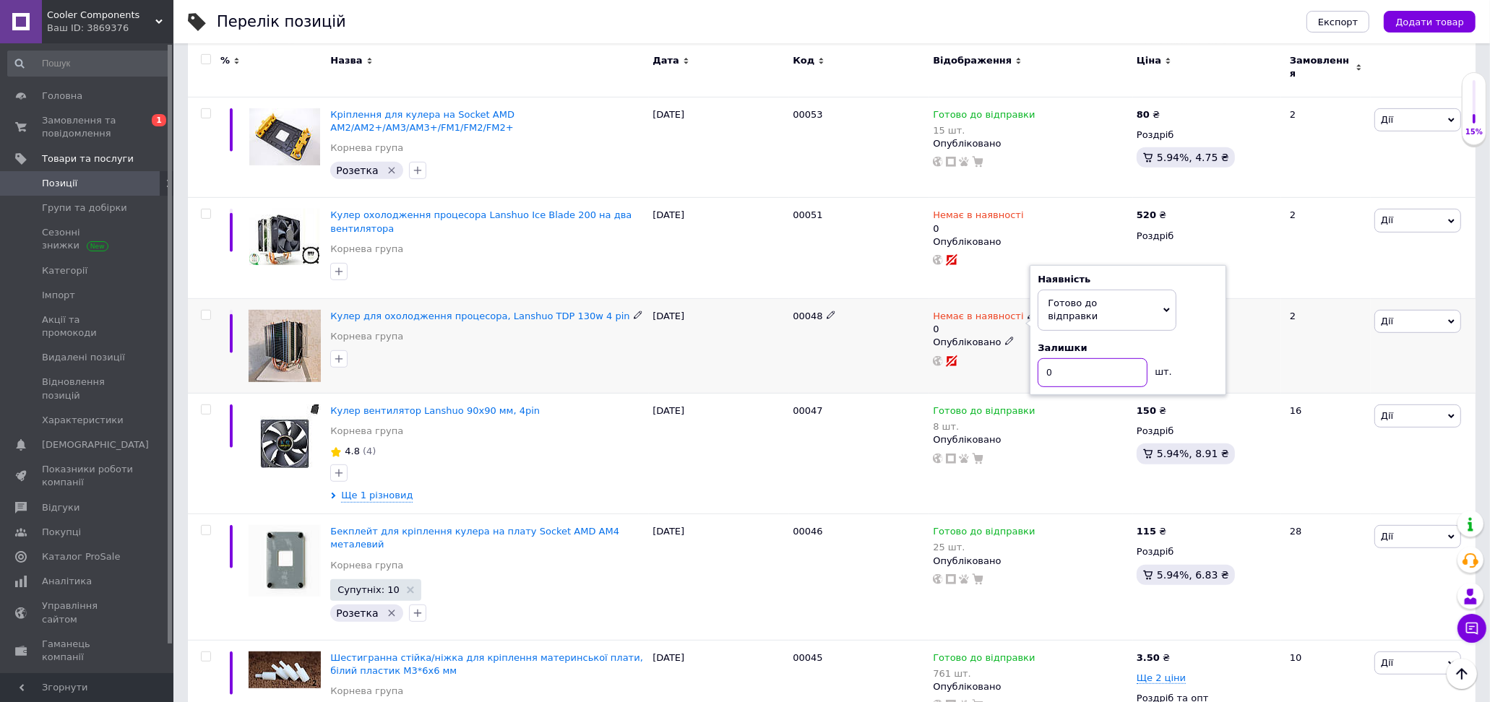
drag, startPoint x: 1064, startPoint y: 340, endPoint x: 1031, endPoint y: 341, distance: 33.3
click at [1031, 341] on div "Наявність [PERSON_NAME] до відправки В наявності Немає в наявності Під замовлен…" at bounding box center [1127, 330] width 197 height 130
type input "2"
click at [1332, 340] on div "2" at bounding box center [1326, 346] width 90 height 95
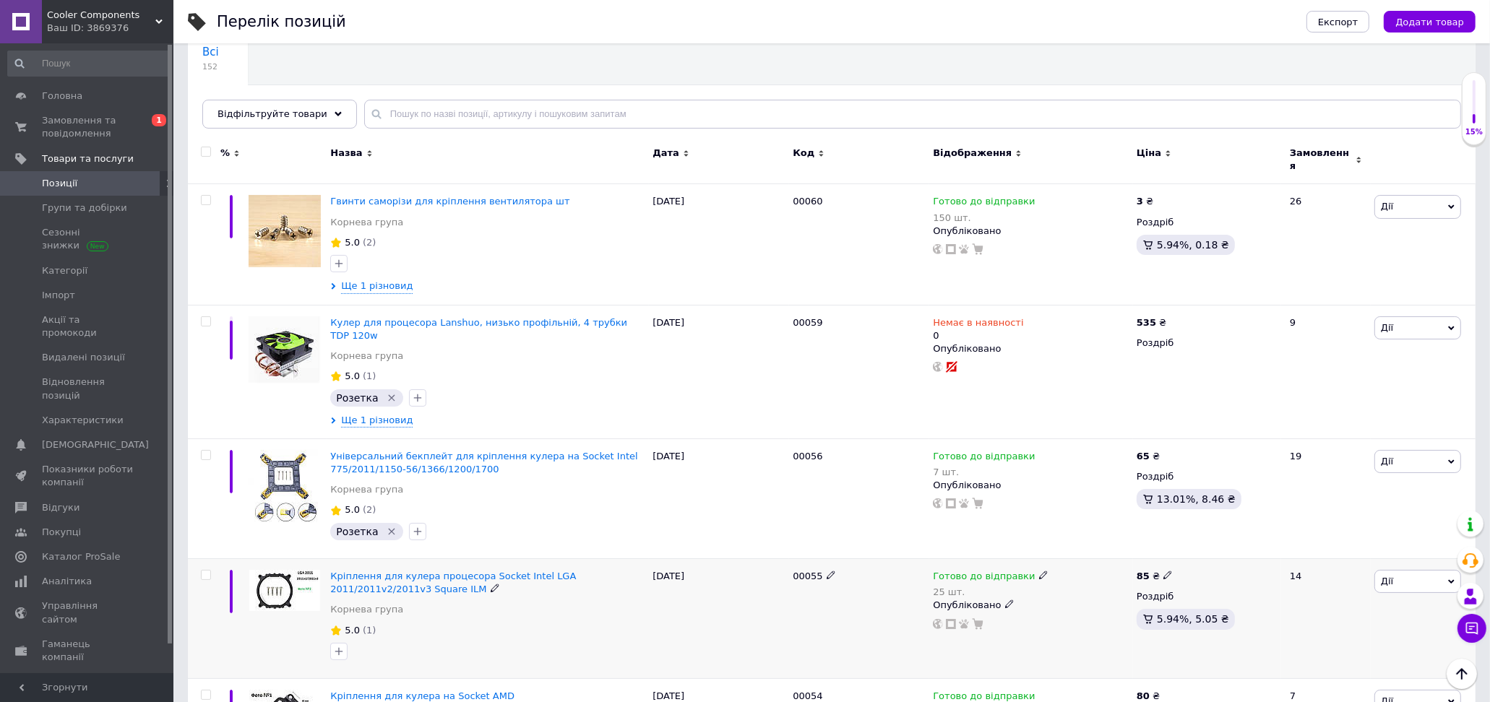
scroll to position [18, 0]
